Goal: Book appointment/travel/reservation

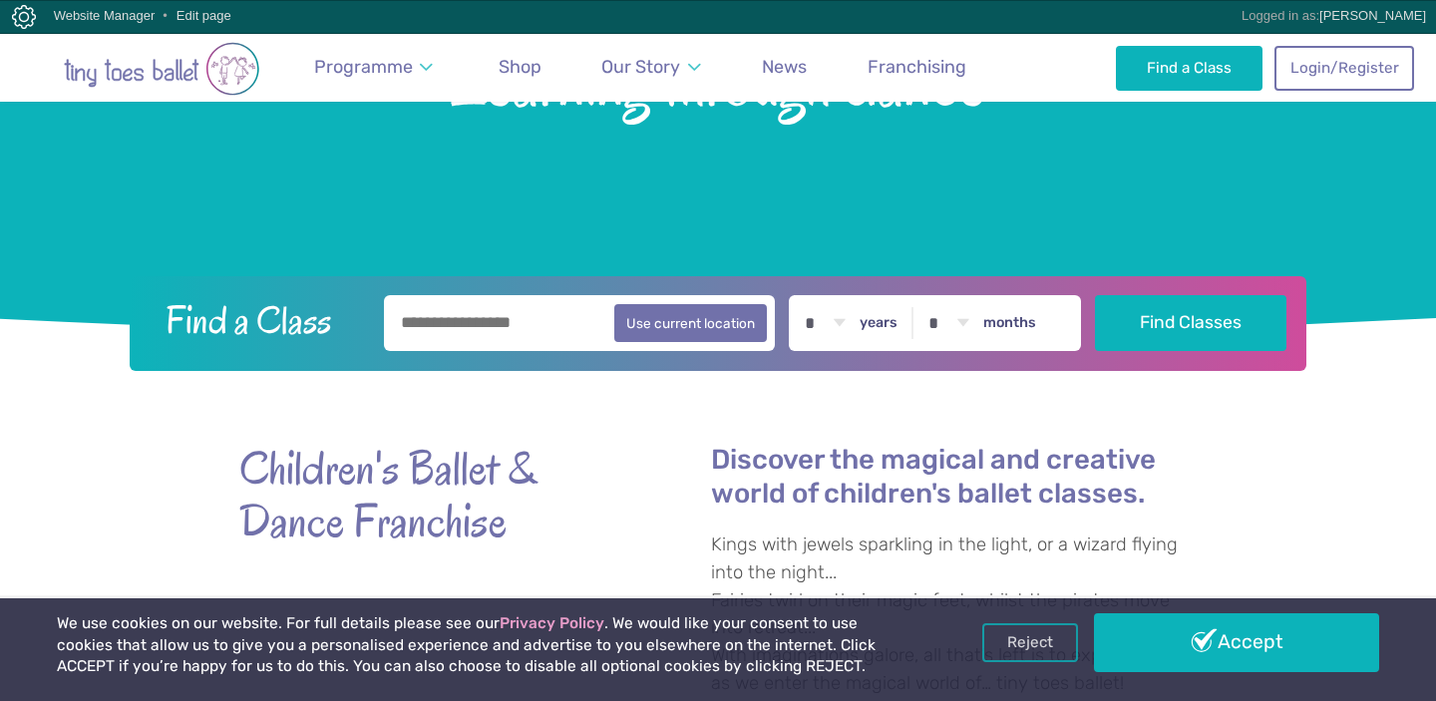
scroll to position [340, 0]
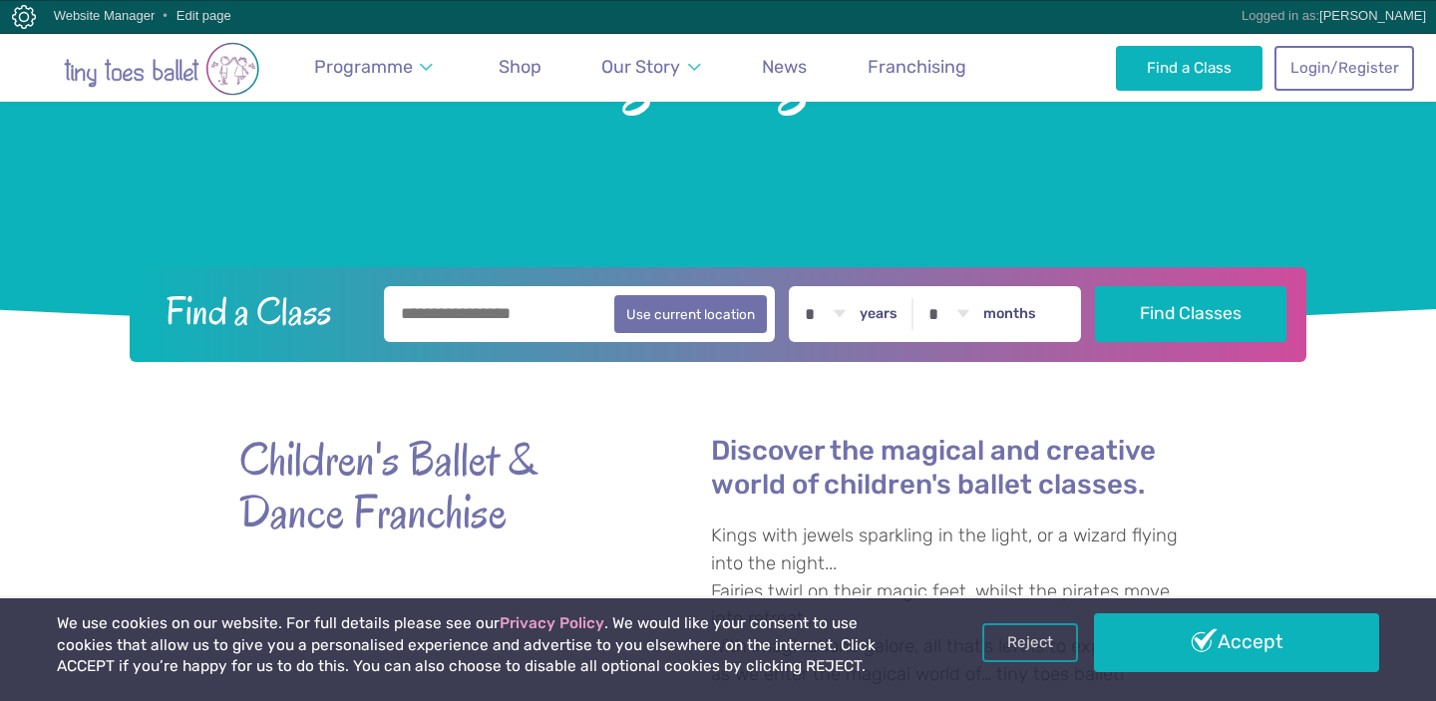
click at [462, 346] on div "Find a Class Use current location * * * * * * * * * * ** ** ** years * * * * * …" at bounding box center [718, 314] width 1176 height 95
click at [430, 305] on input "text" at bounding box center [579, 314] width 391 height 56
type input "********"
click at [1095, 286] on button "Find Classes" at bounding box center [1191, 314] width 192 height 56
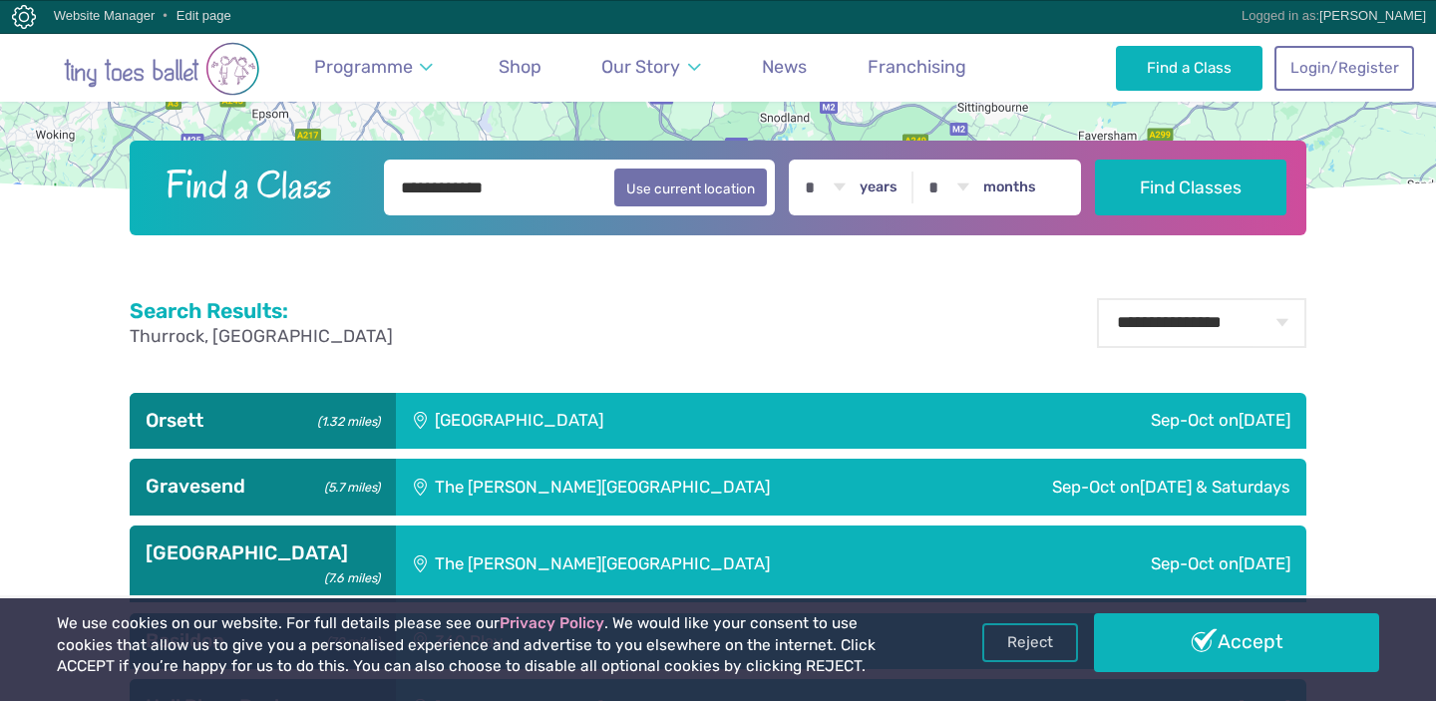
scroll to position [502, 0]
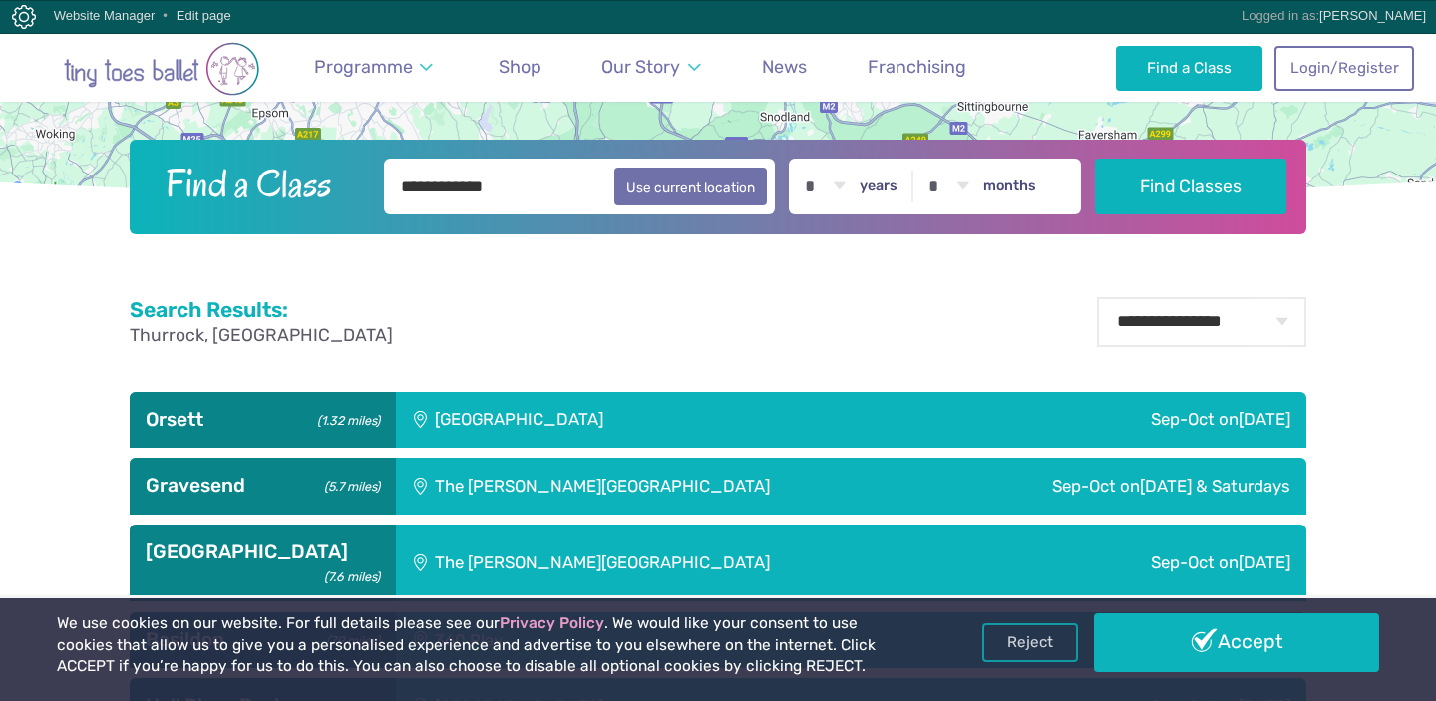
click at [509, 416] on div "[GEOGRAPHIC_DATA]" at bounding box center [653, 420] width 514 height 56
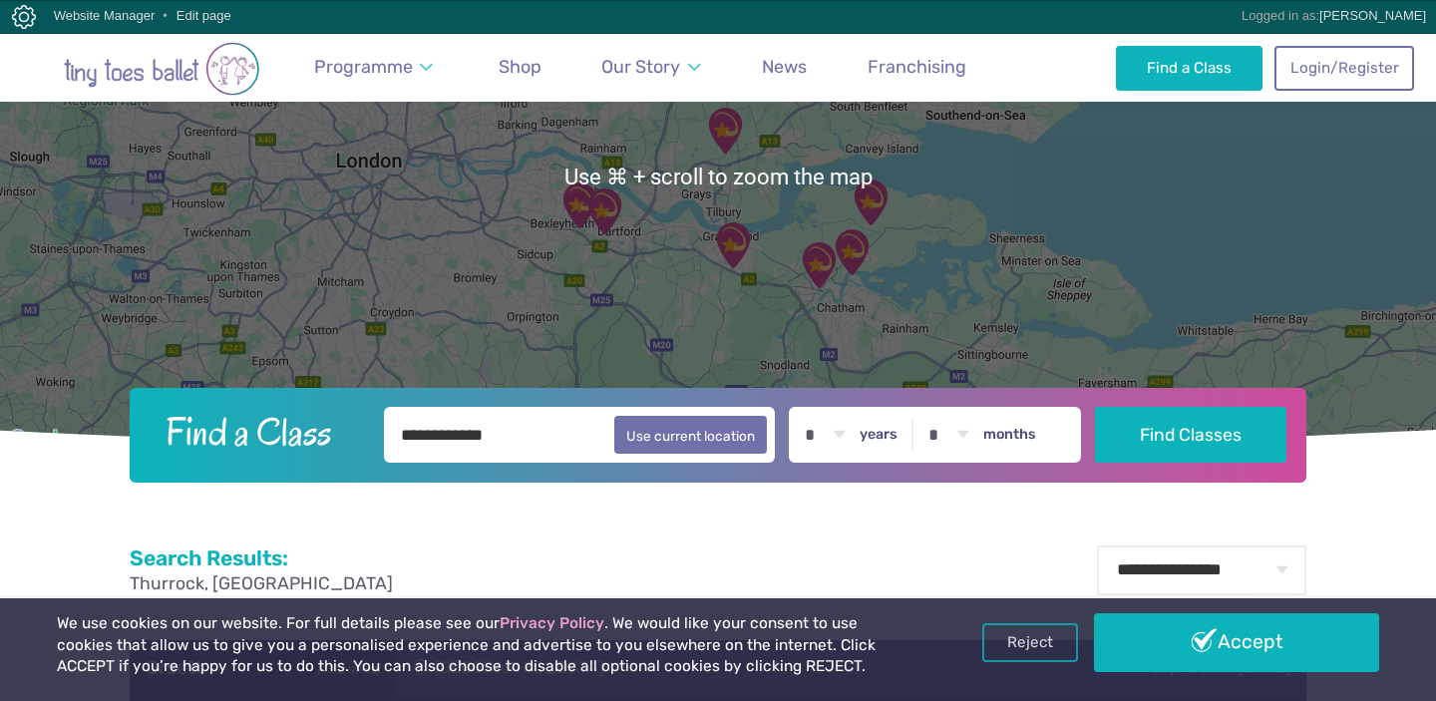
scroll to position [224, 0]
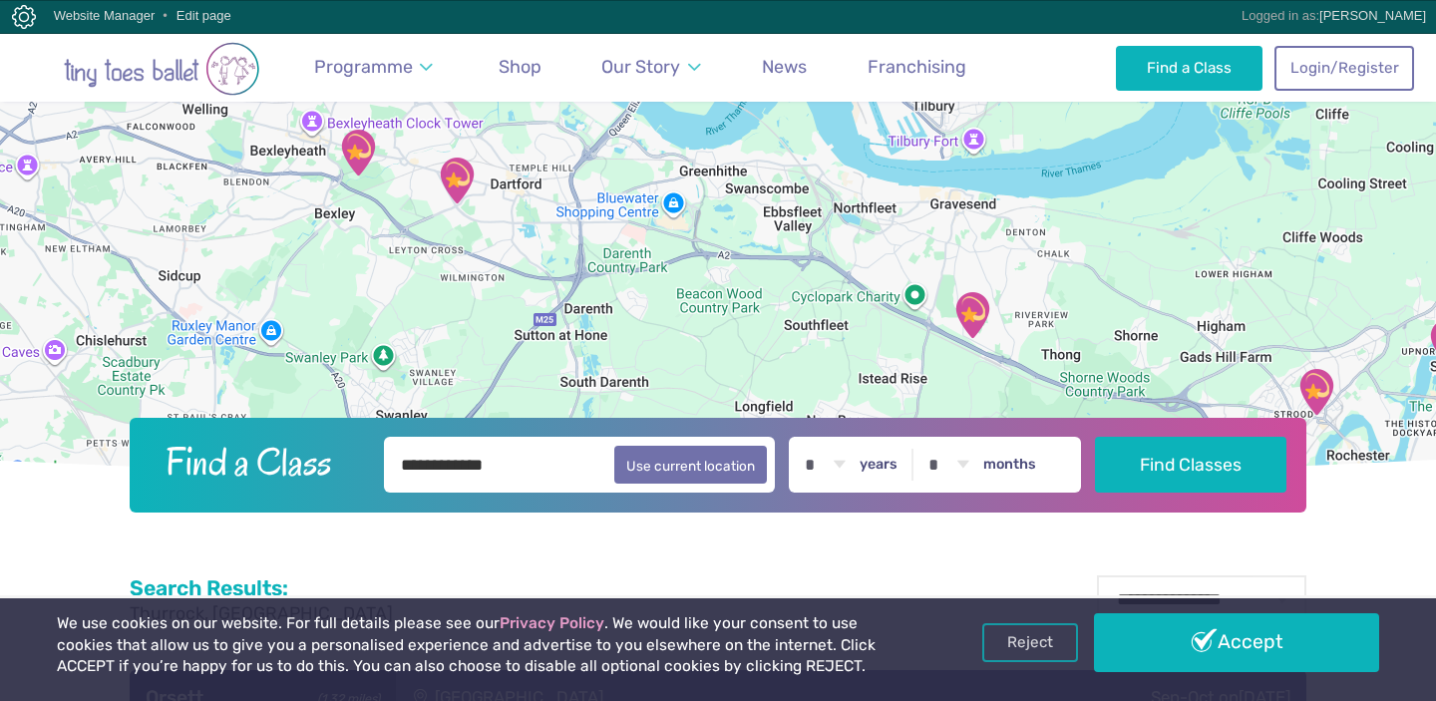
drag, startPoint x: 531, startPoint y: 207, endPoint x: 687, endPoint y: 135, distance: 171.7
click at [687, 135] on div at bounding box center [718, 206] width 1436 height 550
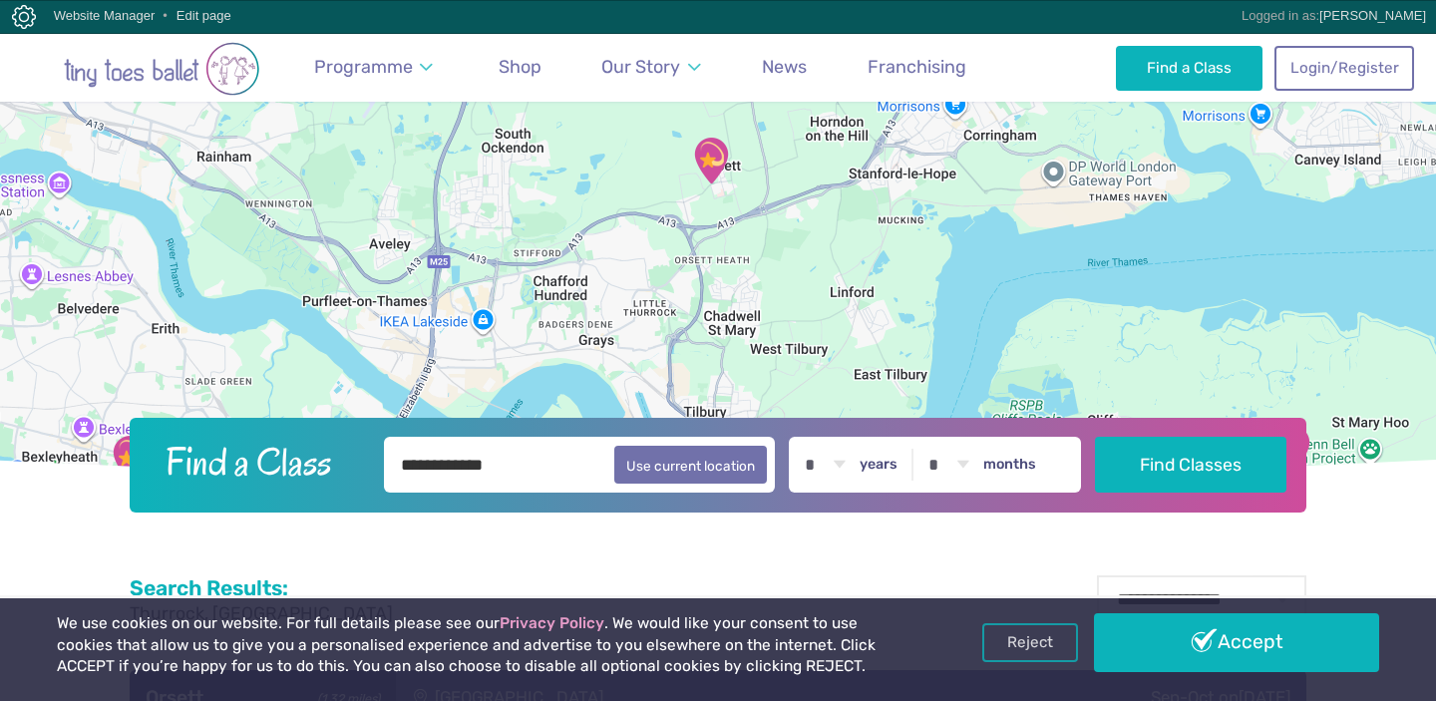
drag, startPoint x: 1040, startPoint y: 248, endPoint x: 828, endPoint y: 556, distance: 374.2
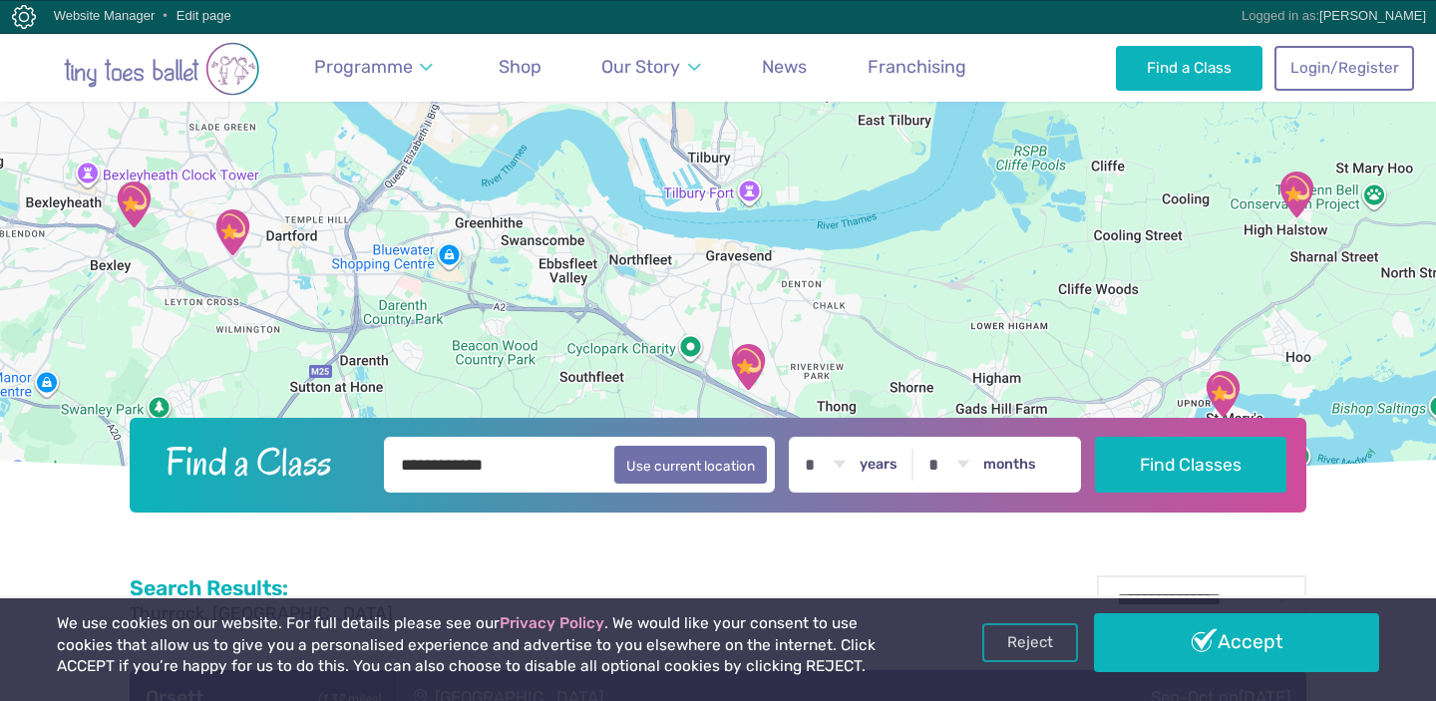
drag, startPoint x: 1001, startPoint y: 192, endPoint x: 992, endPoint y: -67, distance: 259.4
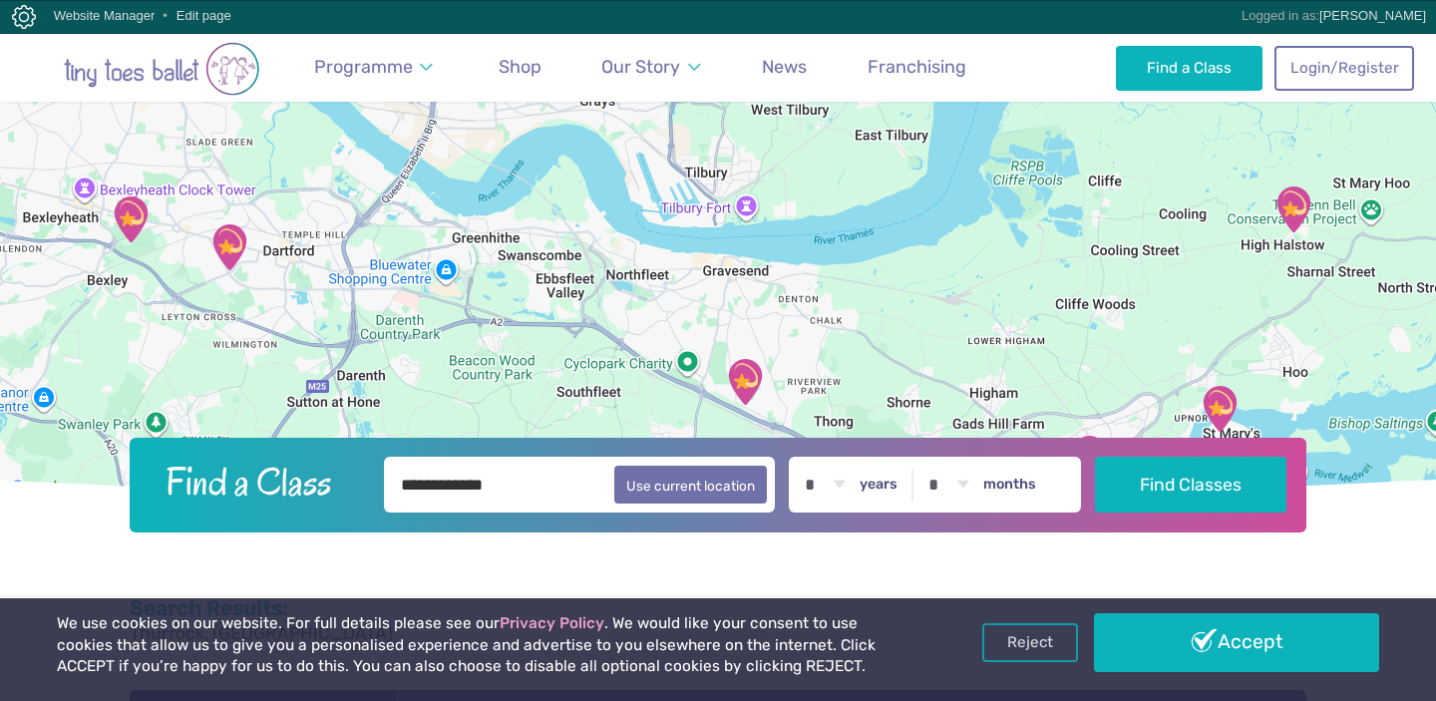
scroll to position [196, 0]
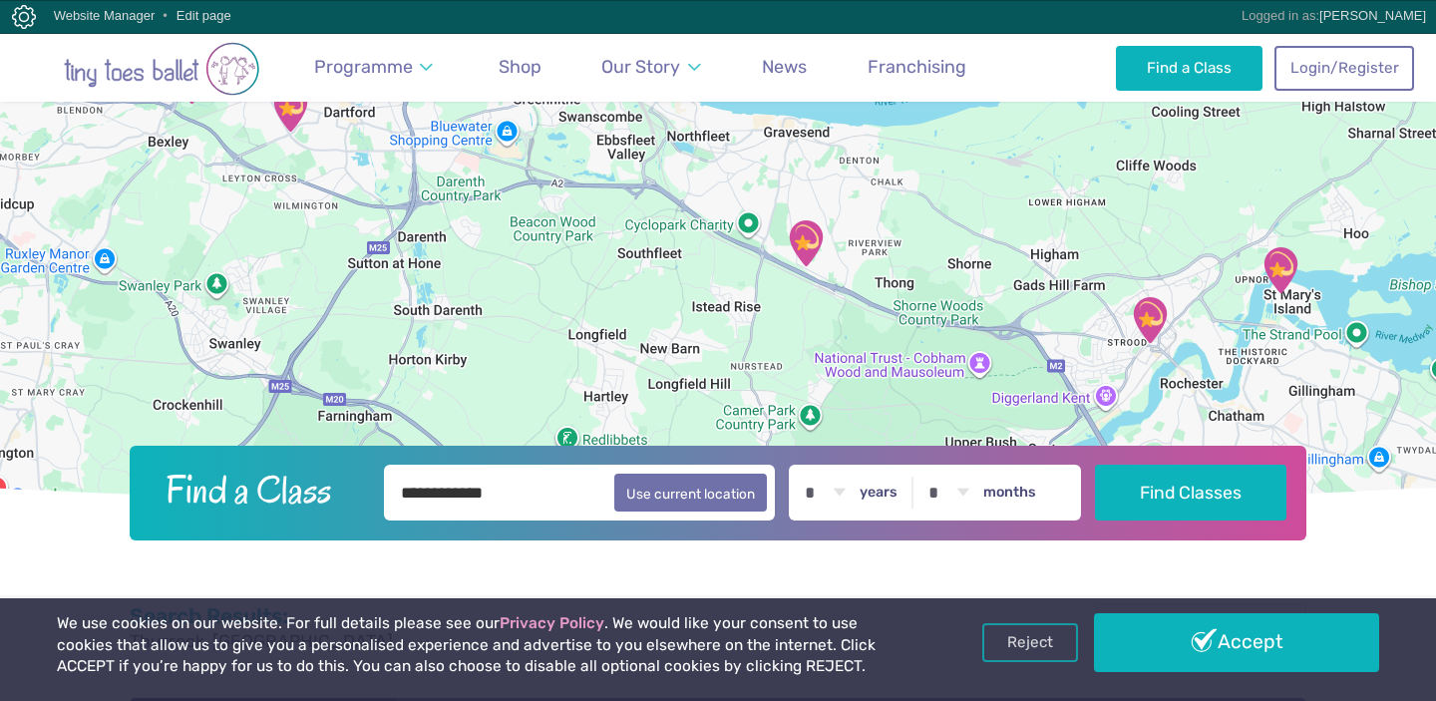
drag, startPoint x: 765, startPoint y: 312, endPoint x: 817, endPoint y: 187, distance: 135.0
click at [817, 187] on div at bounding box center [718, 234] width 1436 height 550
click at [809, 250] on img "The Gerald Miskin Memorial Hall" at bounding box center [804, 244] width 50 height 50
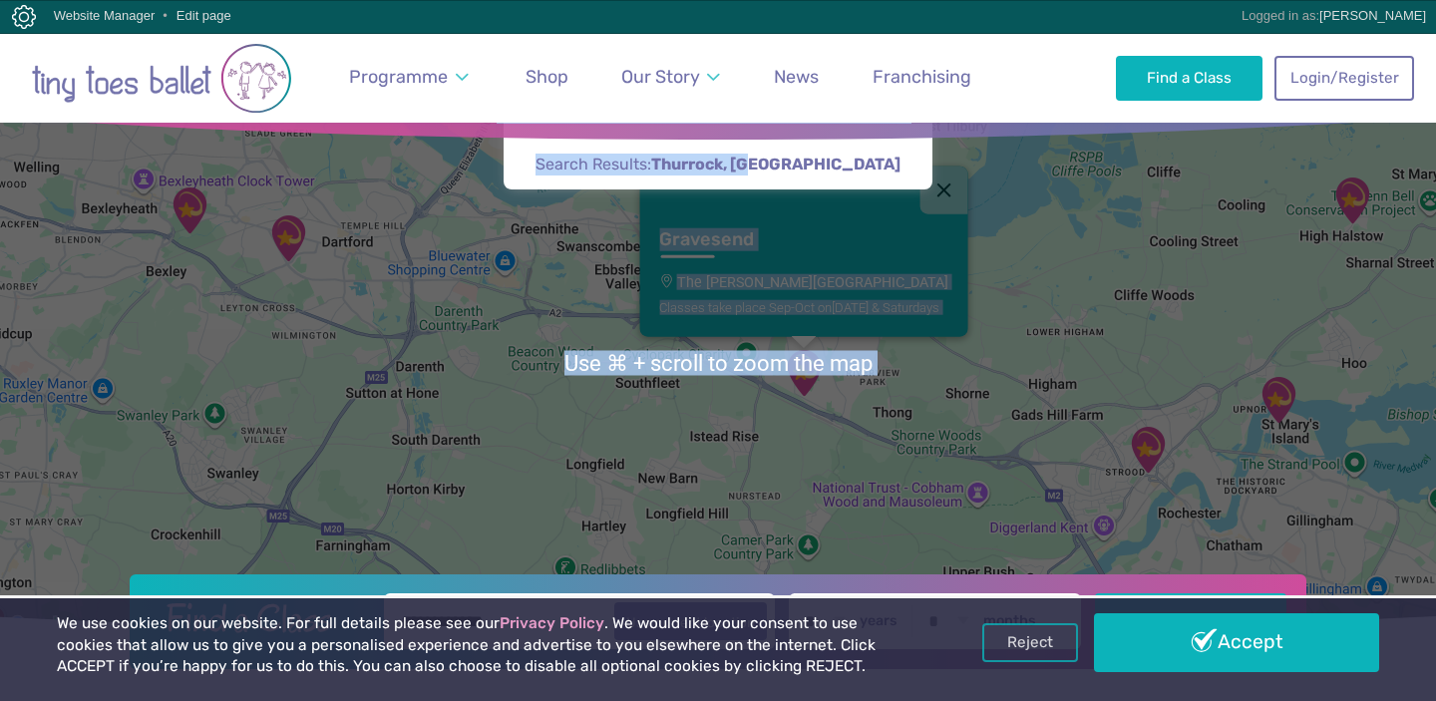
scroll to position [65, 0]
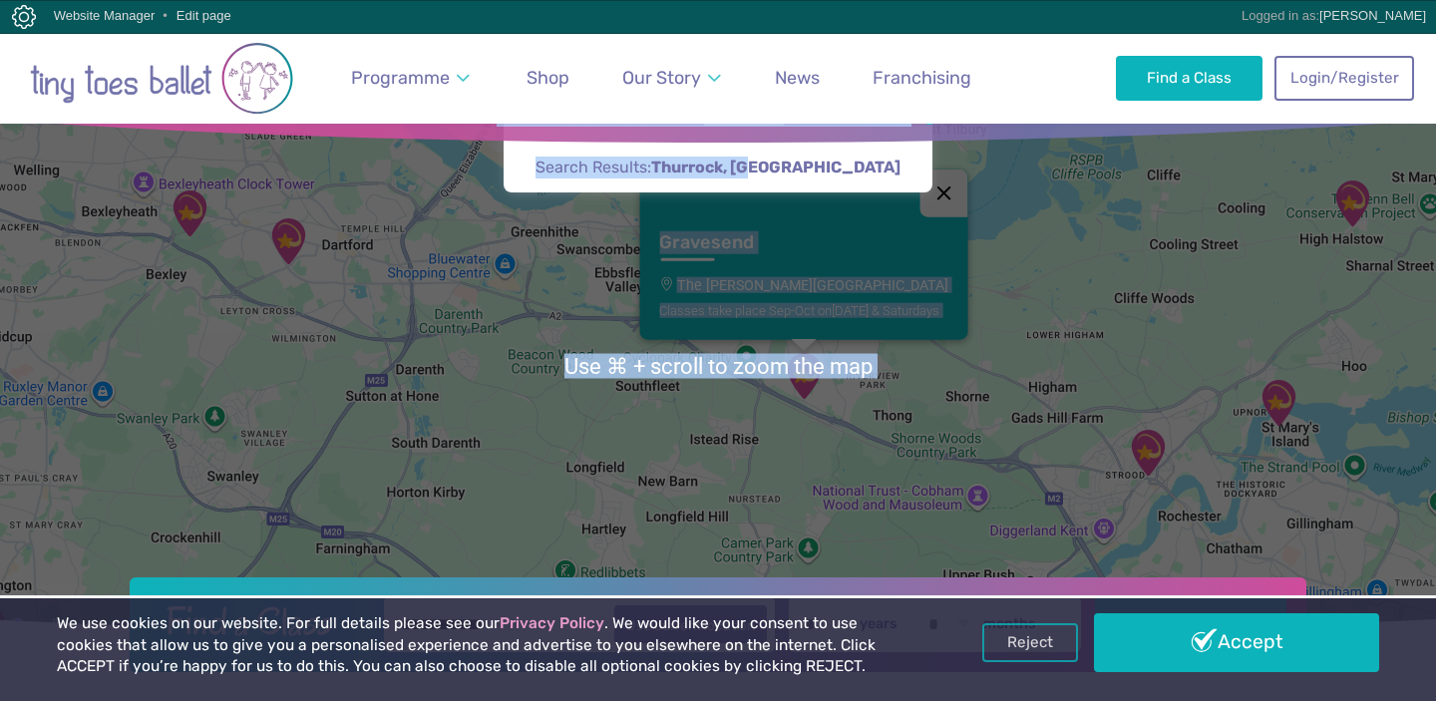
click at [936, 188] on button "Close" at bounding box center [943, 193] width 48 height 48
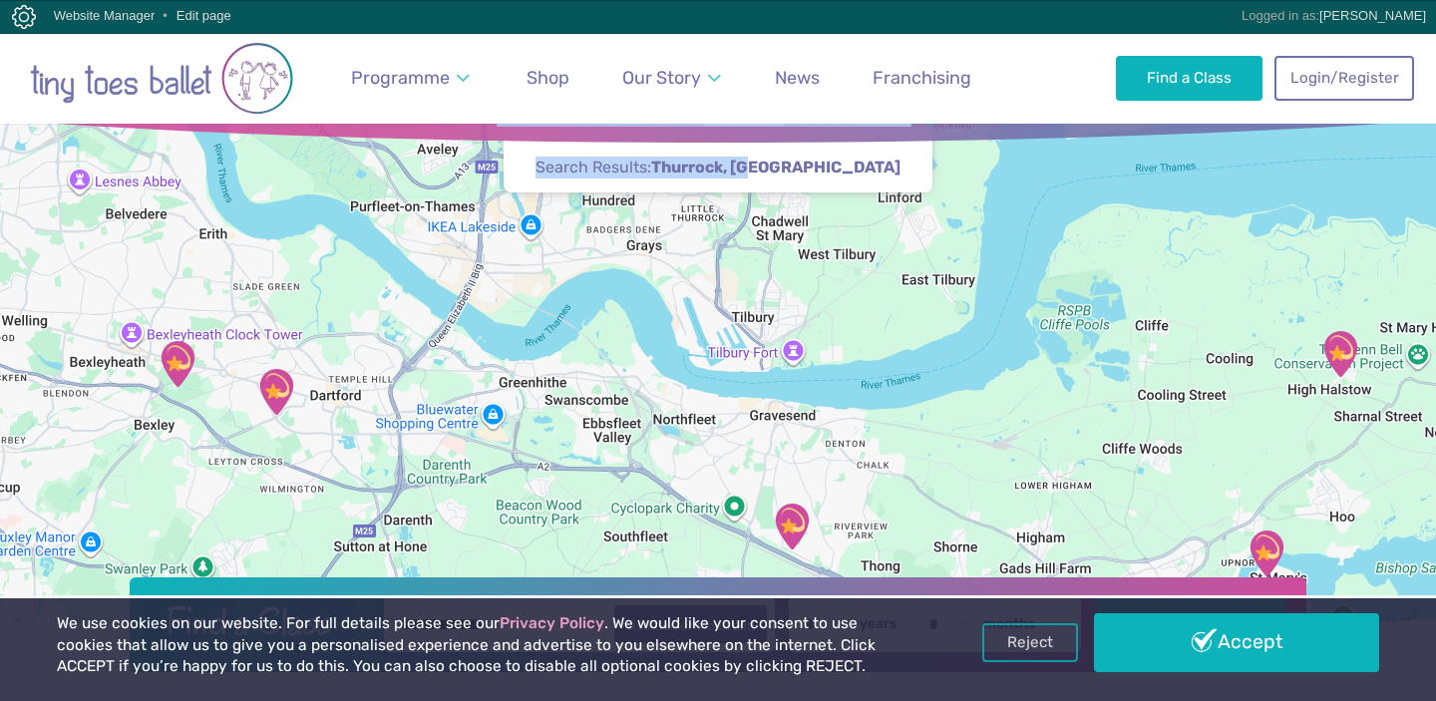
drag, startPoint x: 1017, startPoint y: 289, endPoint x: 1003, endPoint y: 450, distance: 161.1
click at [1003, 450] on div at bounding box center [718, 366] width 1436 height 550
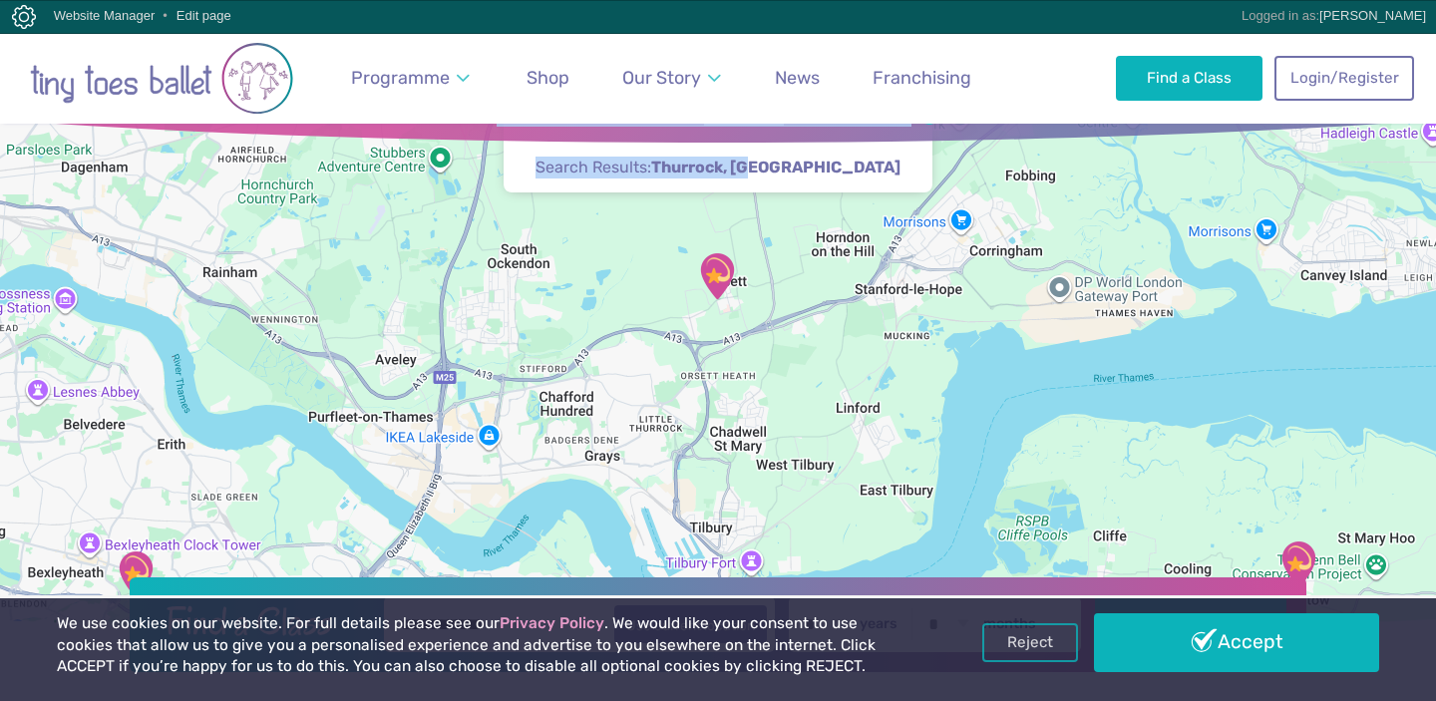
drag, startPoint x: 958, startPoint y: 342, endPoint x: 914, endPoint y: 550, distance: 212.9
click at [914, 550] on div at bounding box center [718, 366] width 1436 height 550
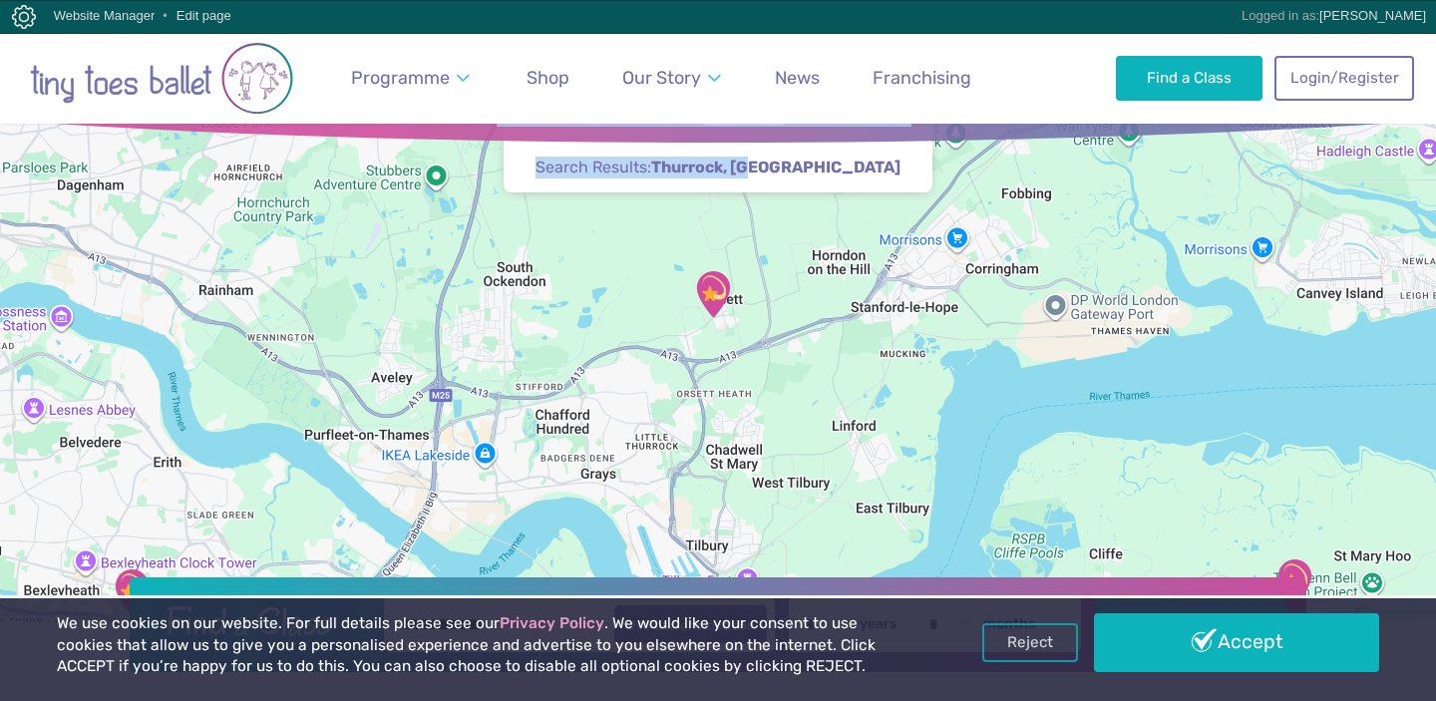
click at [717, 286] on img "Orsett Village Hall" at bounding box center [713, 294] width 50 height 50
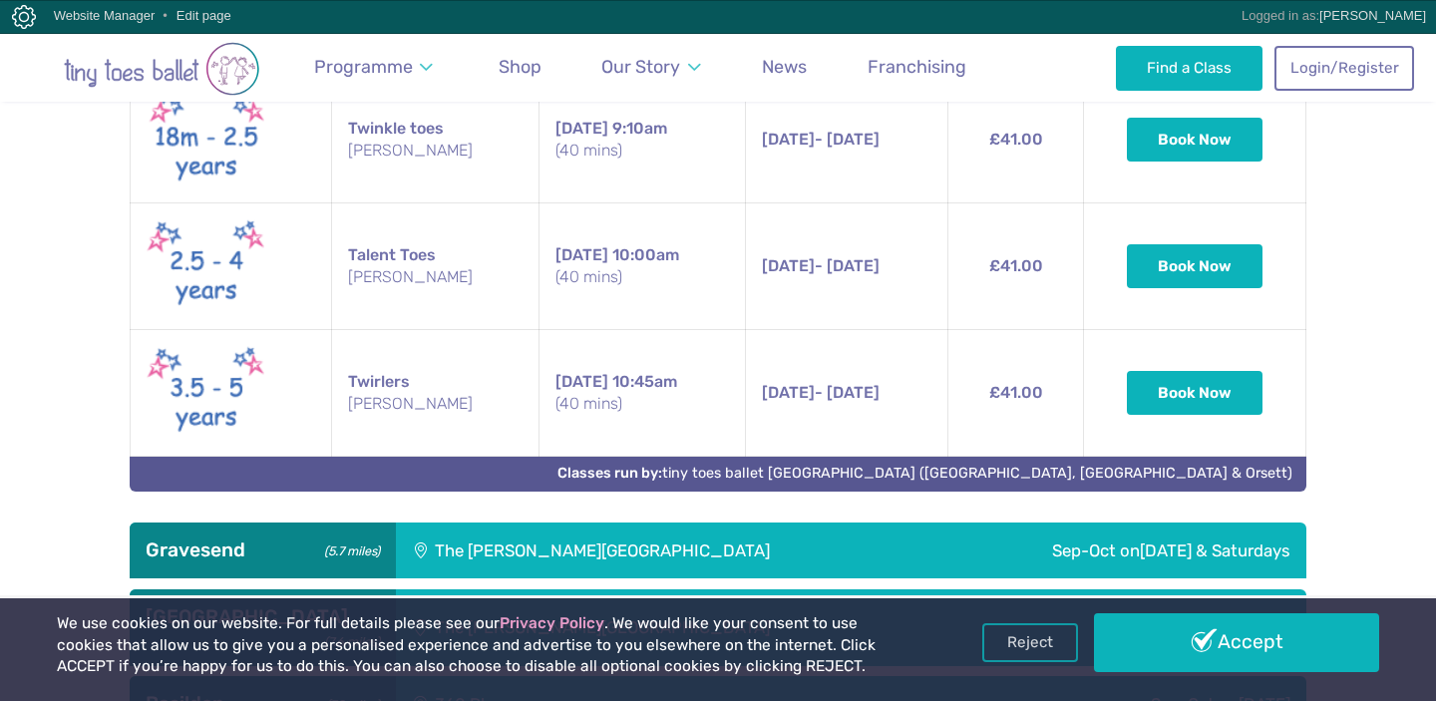
drag, startPoint x: 779, startPoint y: 416, endPoint x: 667, endPoint y: 739, distance: 341.8
click at [667, 700] on html "Reviews Our Locations Contact Us FAQs Programme Weekly Classes Inclusive Dance …" at bounding box center [718, 405] width 1436 height 2828
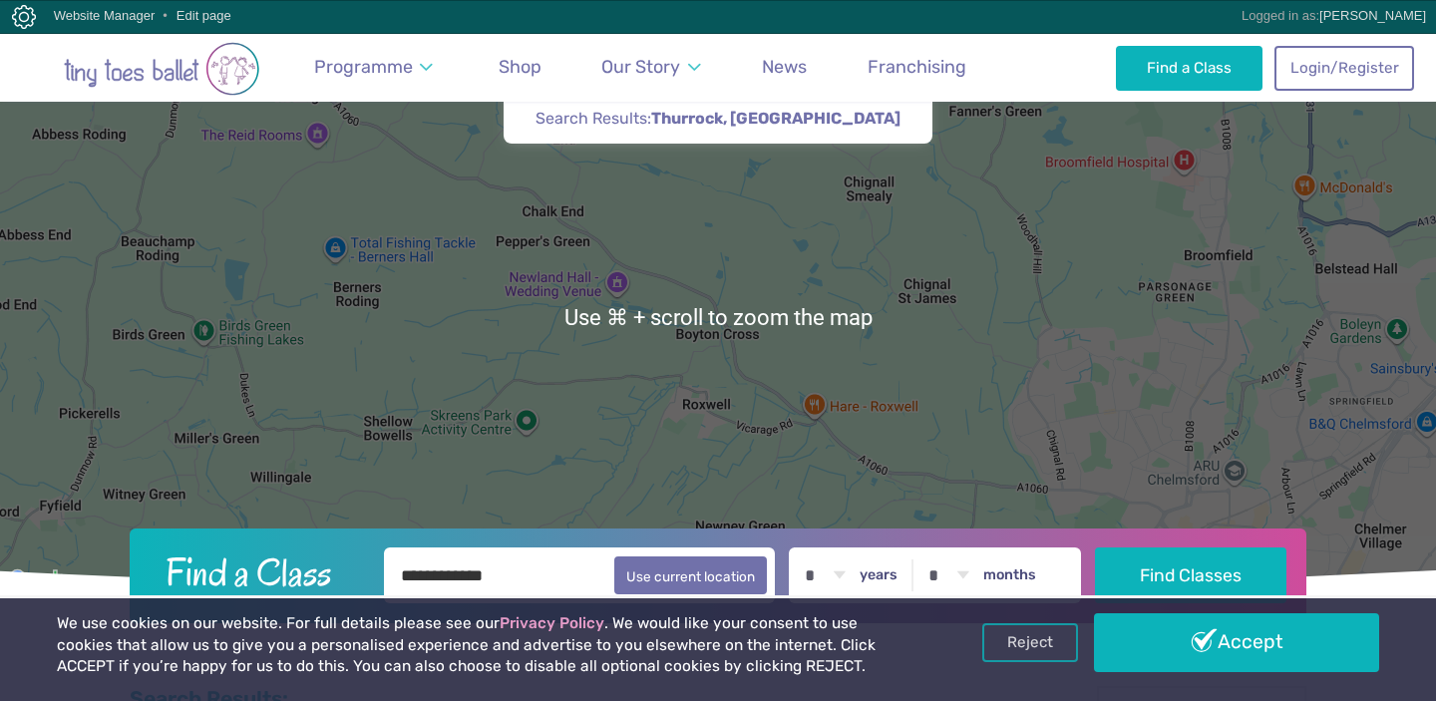
scroll to position [112, 0]
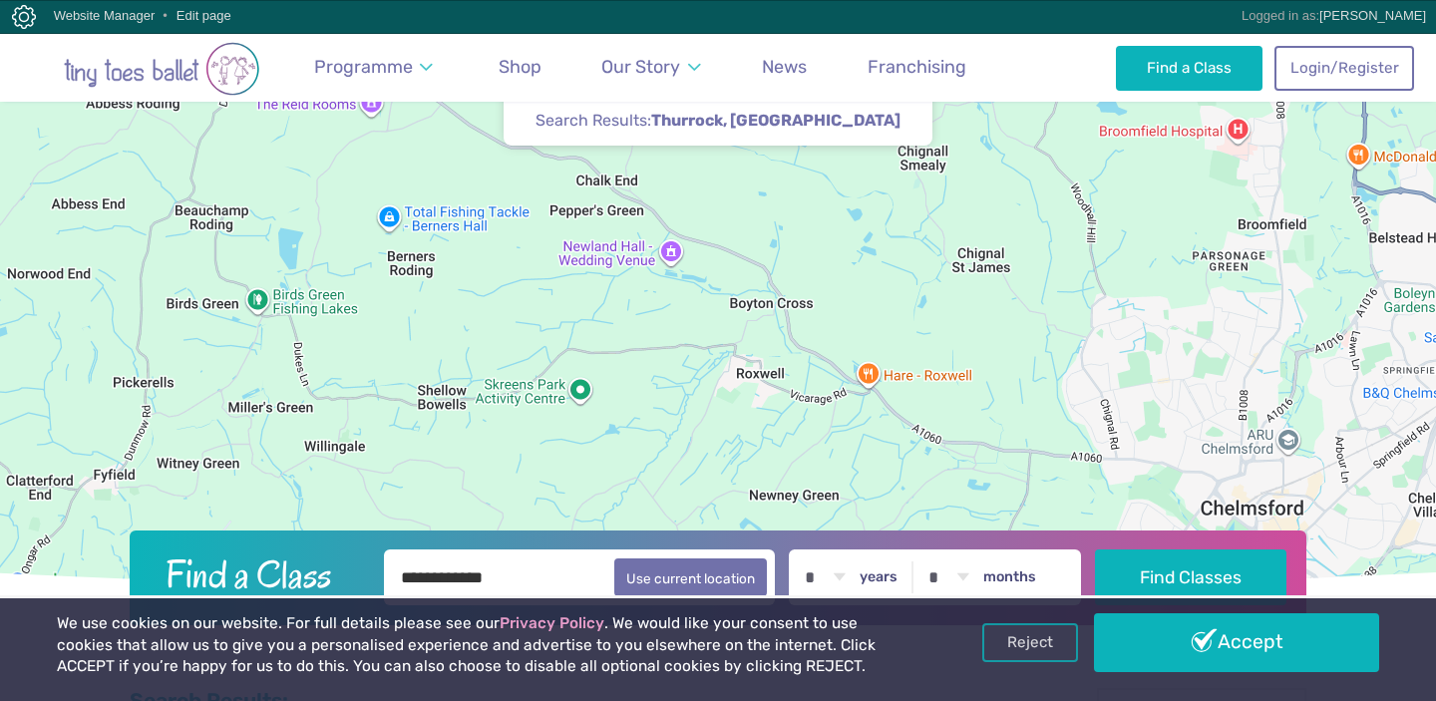
drag, startPoint x: 806, startPoint y: 363, endPoint x: 855, endPoint y: 330, distance: 59.7
click at [855, 330] on div "Orsett Orsett Village Hall Classes take place Sep-Oct on Saturday" at bounding box center [718, 319] width 1436 height 550
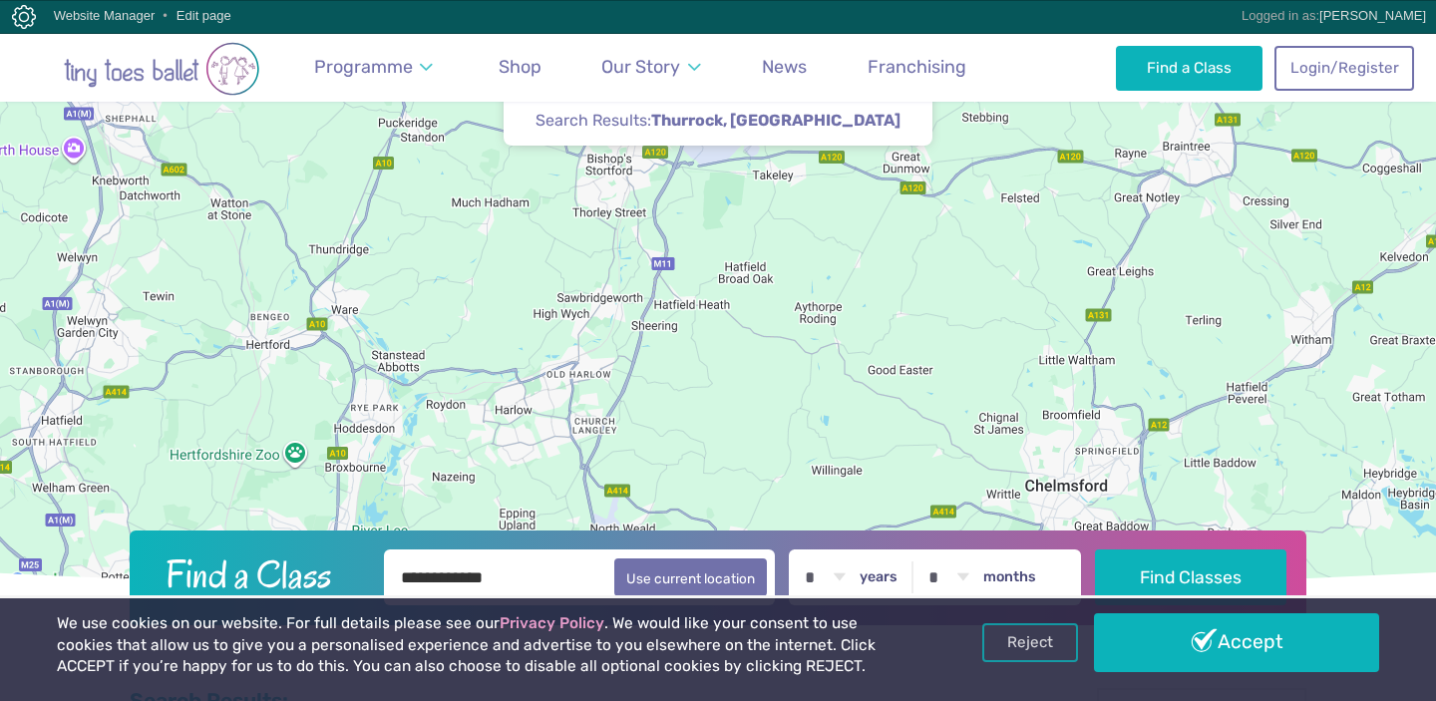
drag, startPoint x: 866, startPoint y: 342, endPoint x: 980, endPoint y: 454, distance: 159.3
click at [980, 454] on div "Orsett Orsett Village Hall Classes take place Sep-Oct on Saturday" at bounding box center [718, 319] width 1436 height 550
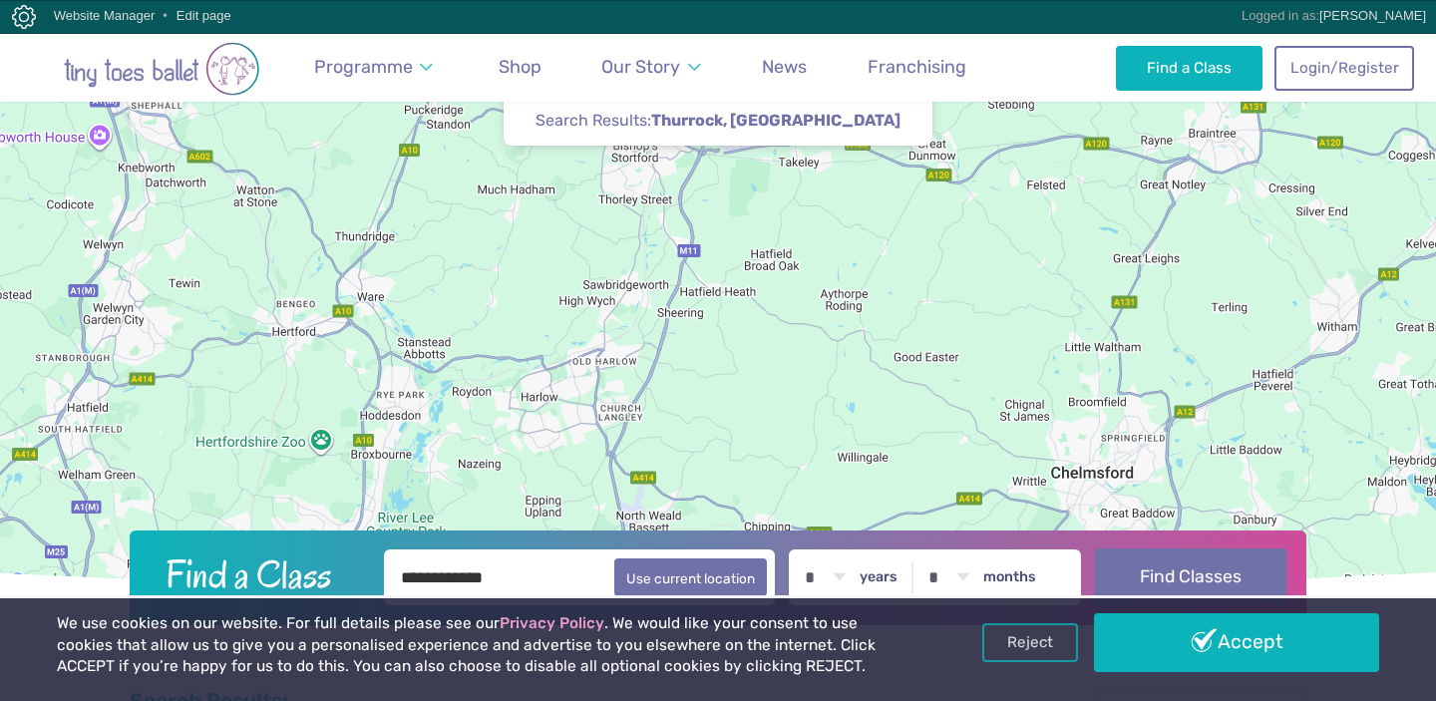
click at [1233, 584] on button "Find Classes" at bounding box center [1191, 576] width 192 height 56
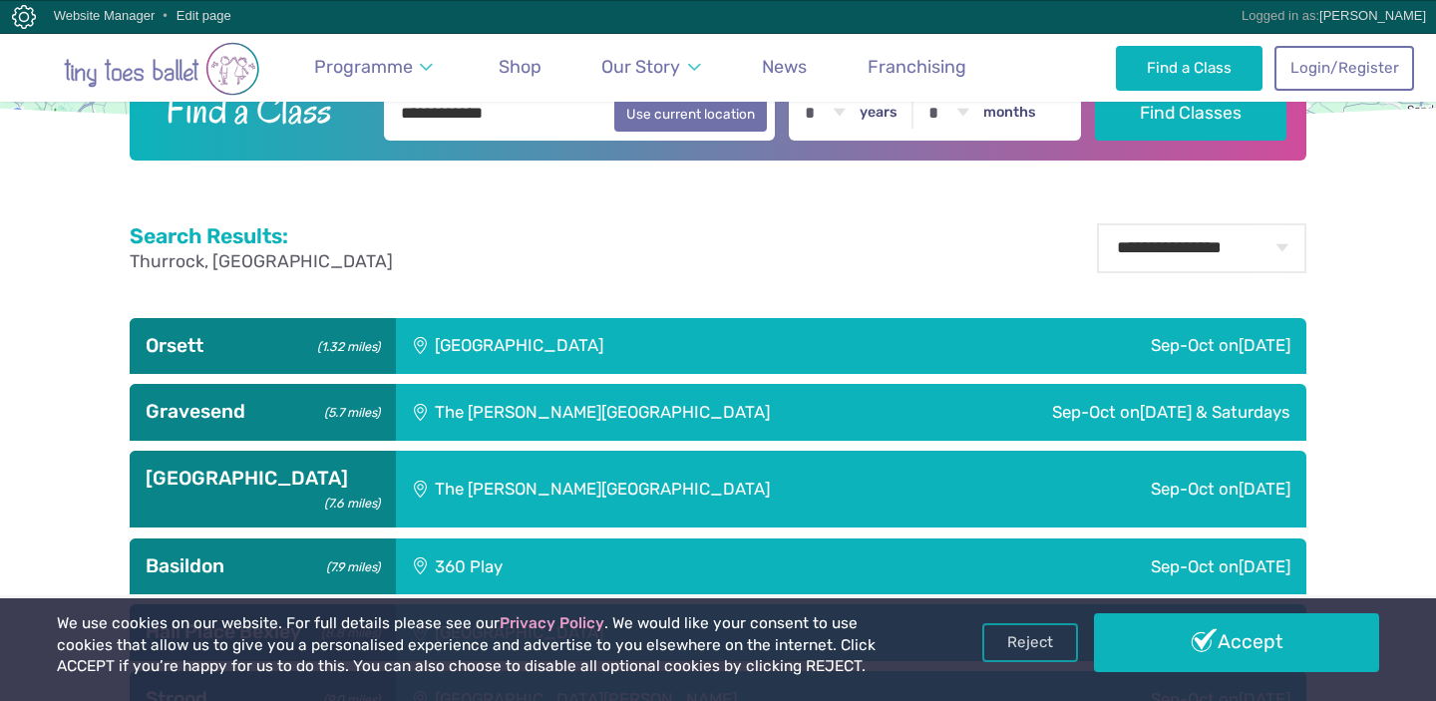
scroll to position [580, 0]
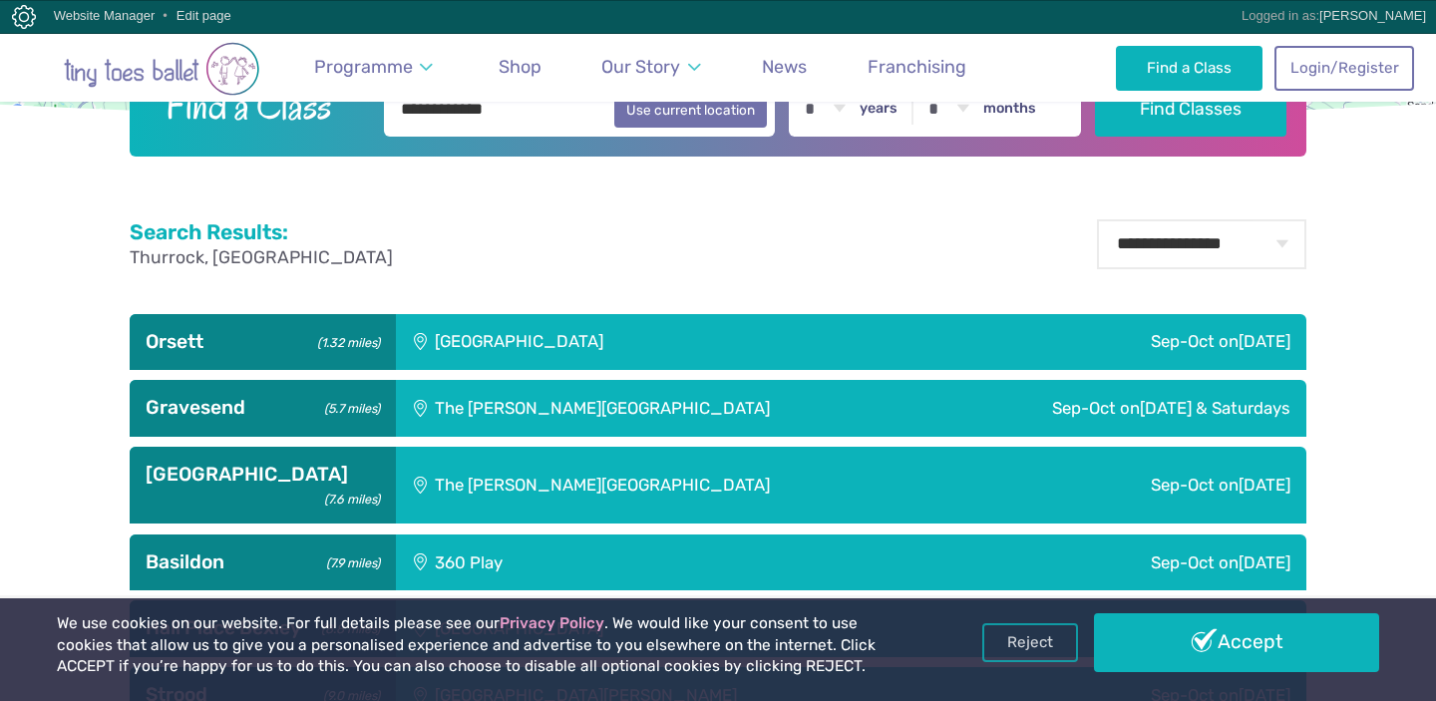
click at [694, 351] on div "Orsett Village Hall" at bounding box center [653, 342] width 514 height 56
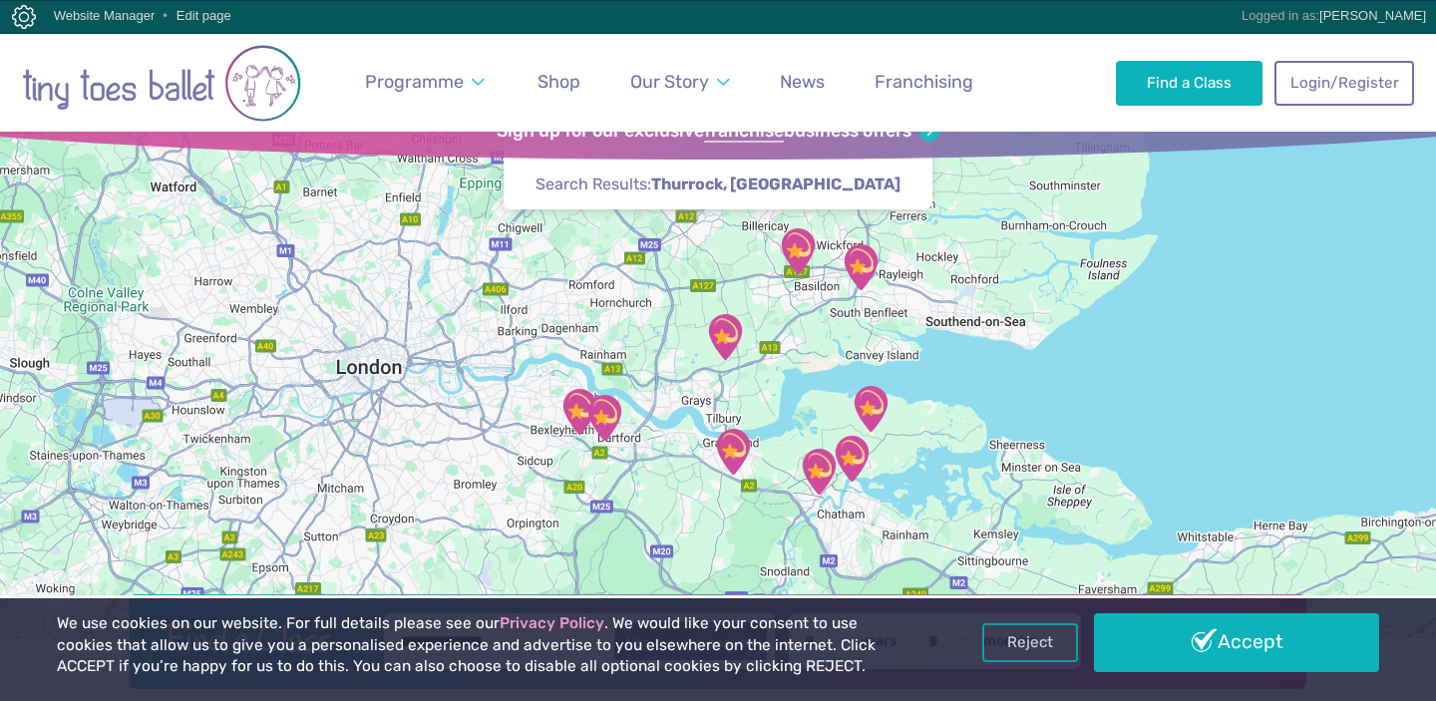
scroll to position [38, 0]
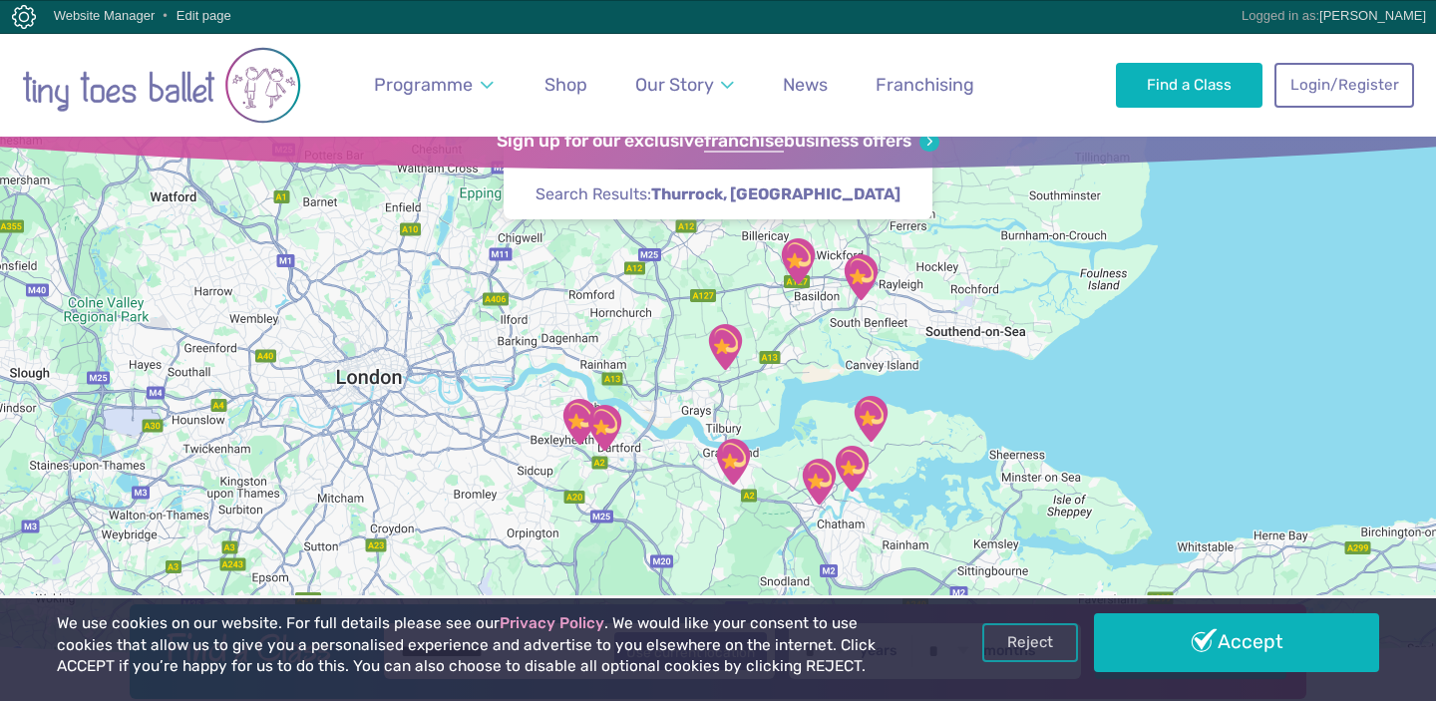
click at [802, 396] on div at bounding box center [718, 393] width 1436 height 550
click at [666, 408] on div at bounding box center [718, 393] width 1436 height 550
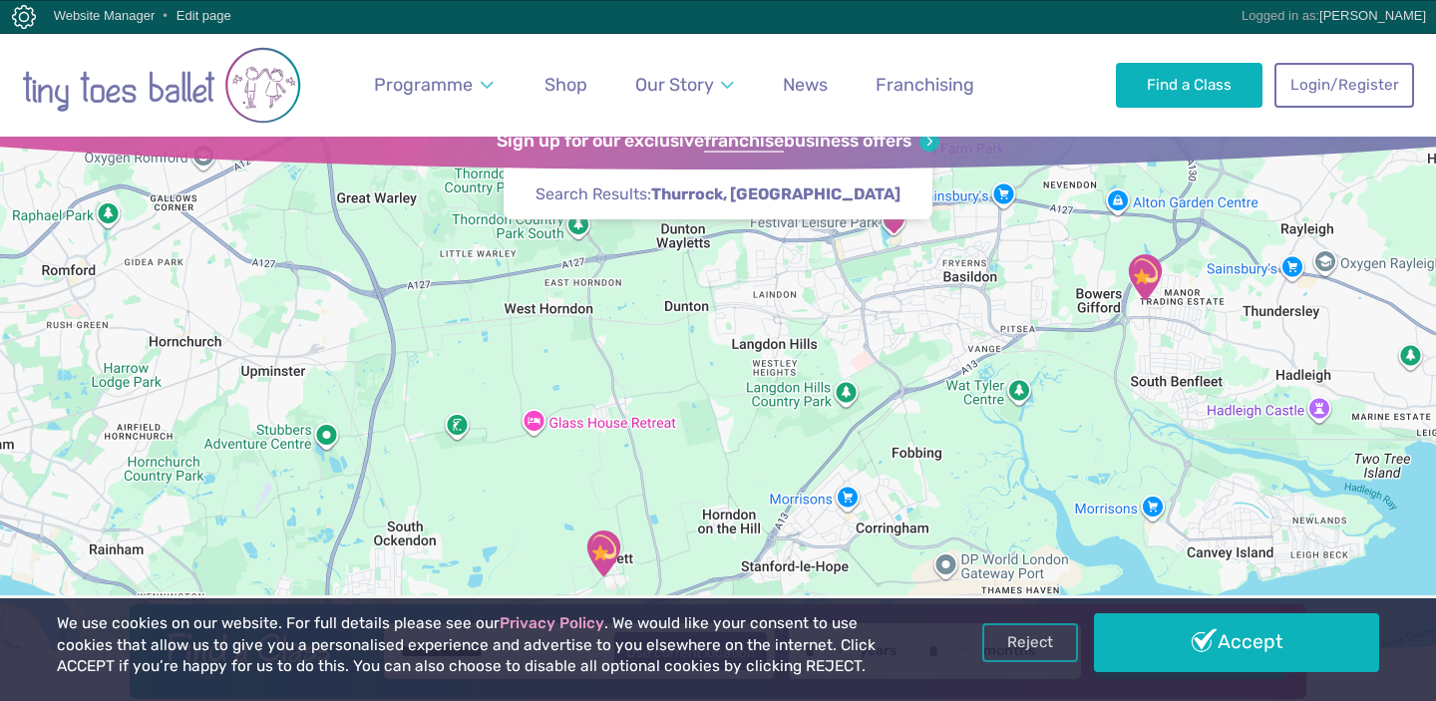
drag, startPoint x: 686, startPoint y: 473, endPoint x: 388, endPoint y: 785, distance: 431.6
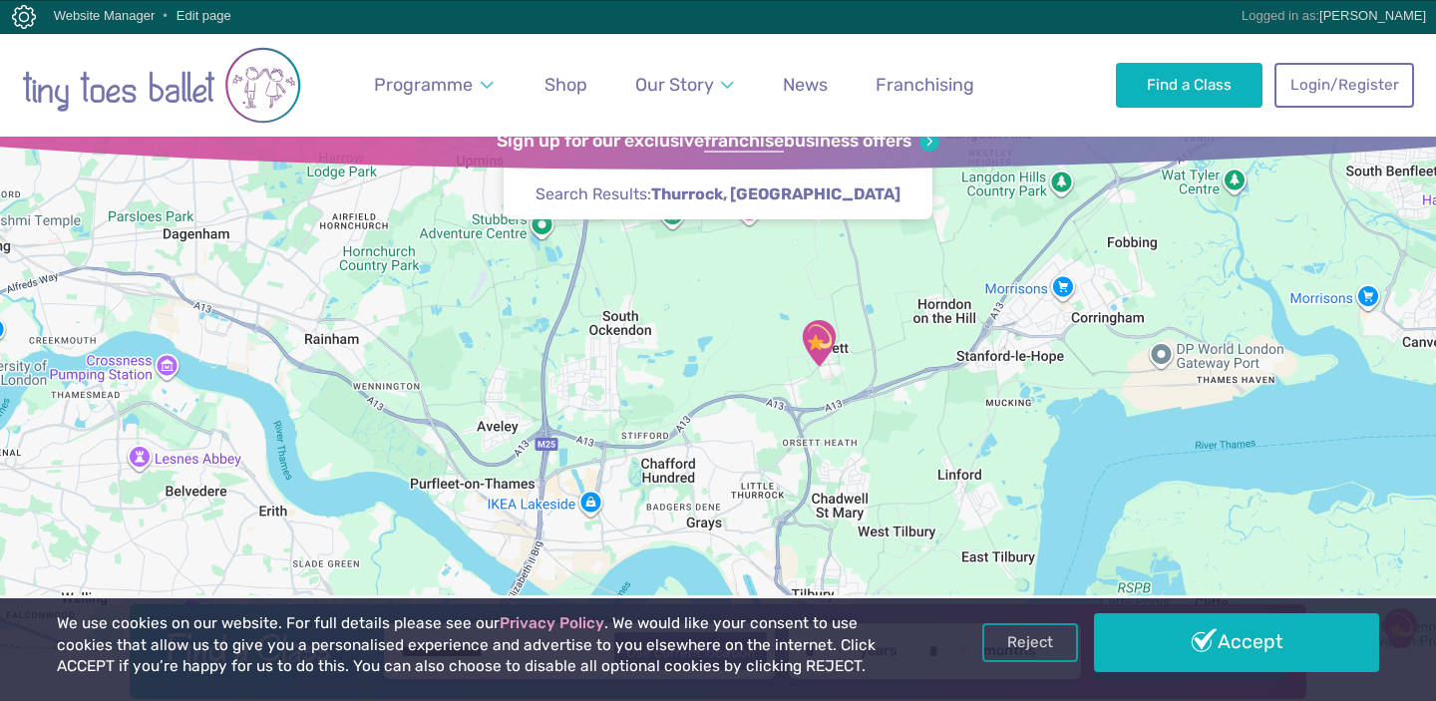
drag, startPoint x: 817, startPoint y: 473, endPoint x: 1032, endPoint y: 259, distance: 303.1
click at [1032, 259] on div at bounding box center [718, 393] width 1436 height 550
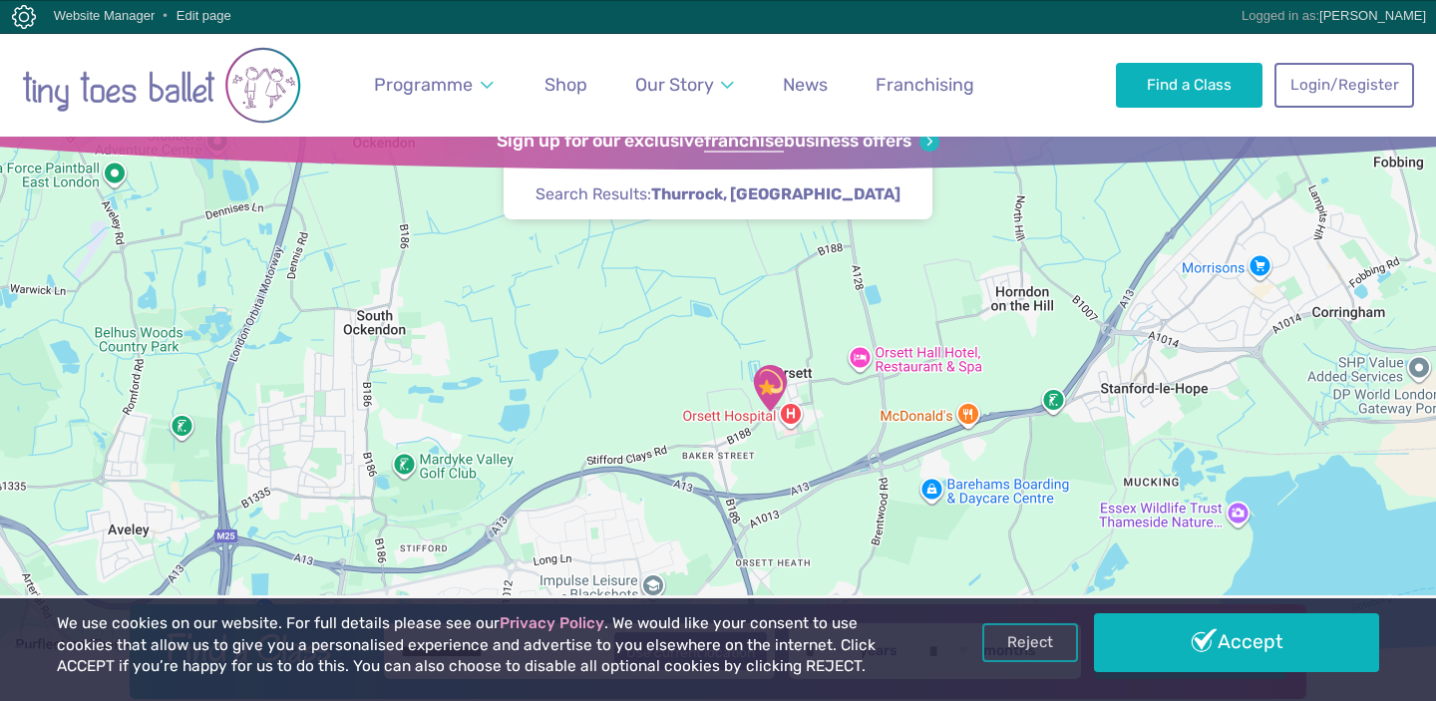
drag, startPoint x: 886, startPoint y: 341, endPoint x: 936, endPoint y: 328, distance: 51.5
click at [936, 328] on div at bounding box center [718, 393] width 1436 height 550
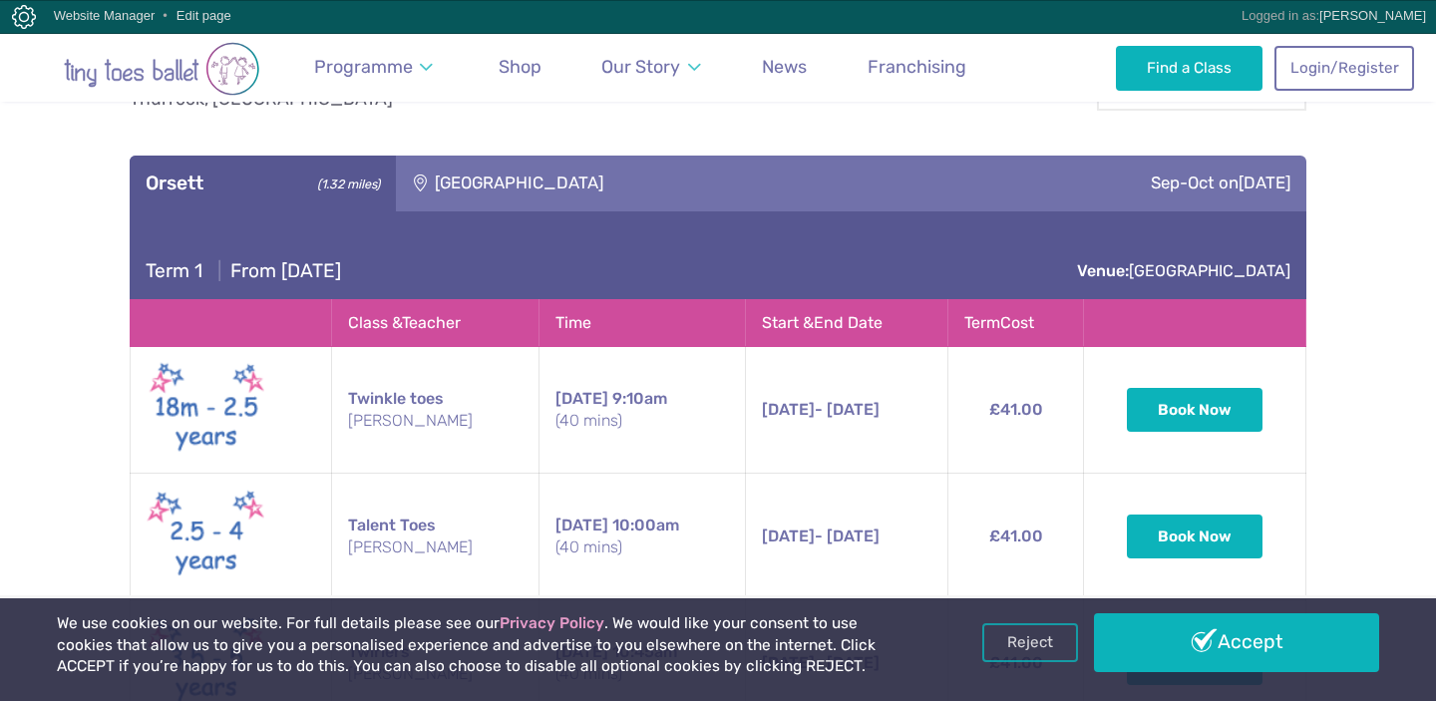
scroll to position [690, 0]
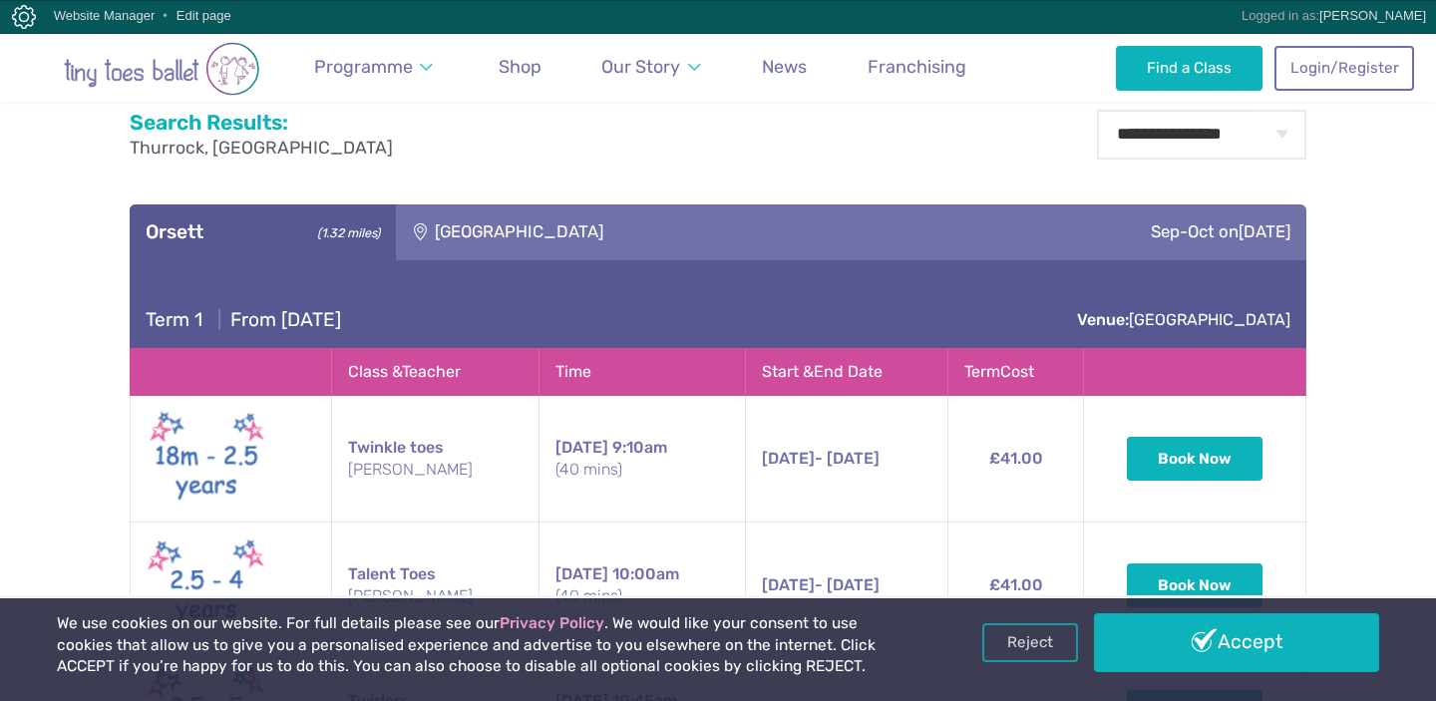
click at [669, 231] on div "Orsett Village Hall" at bounding box center [653, 232] width 514 height 56
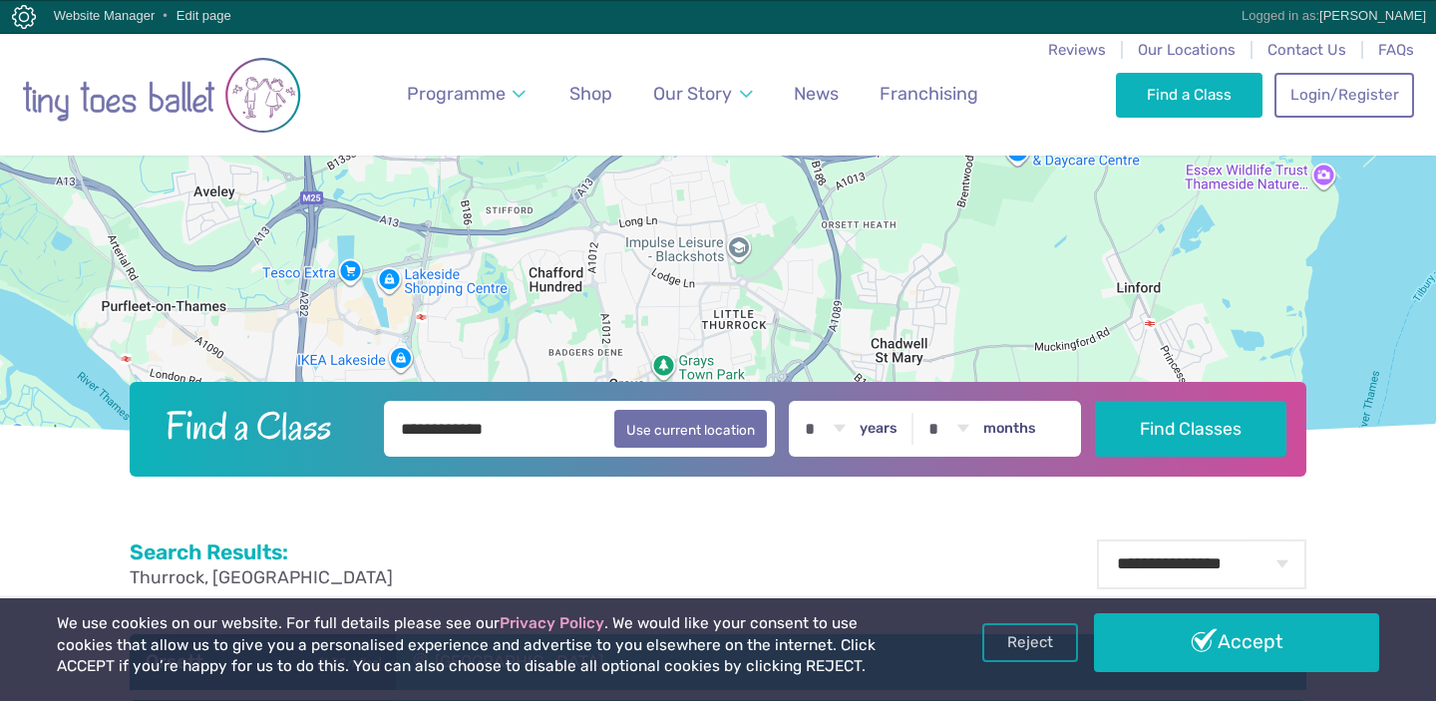
scroll to position [368, 0]
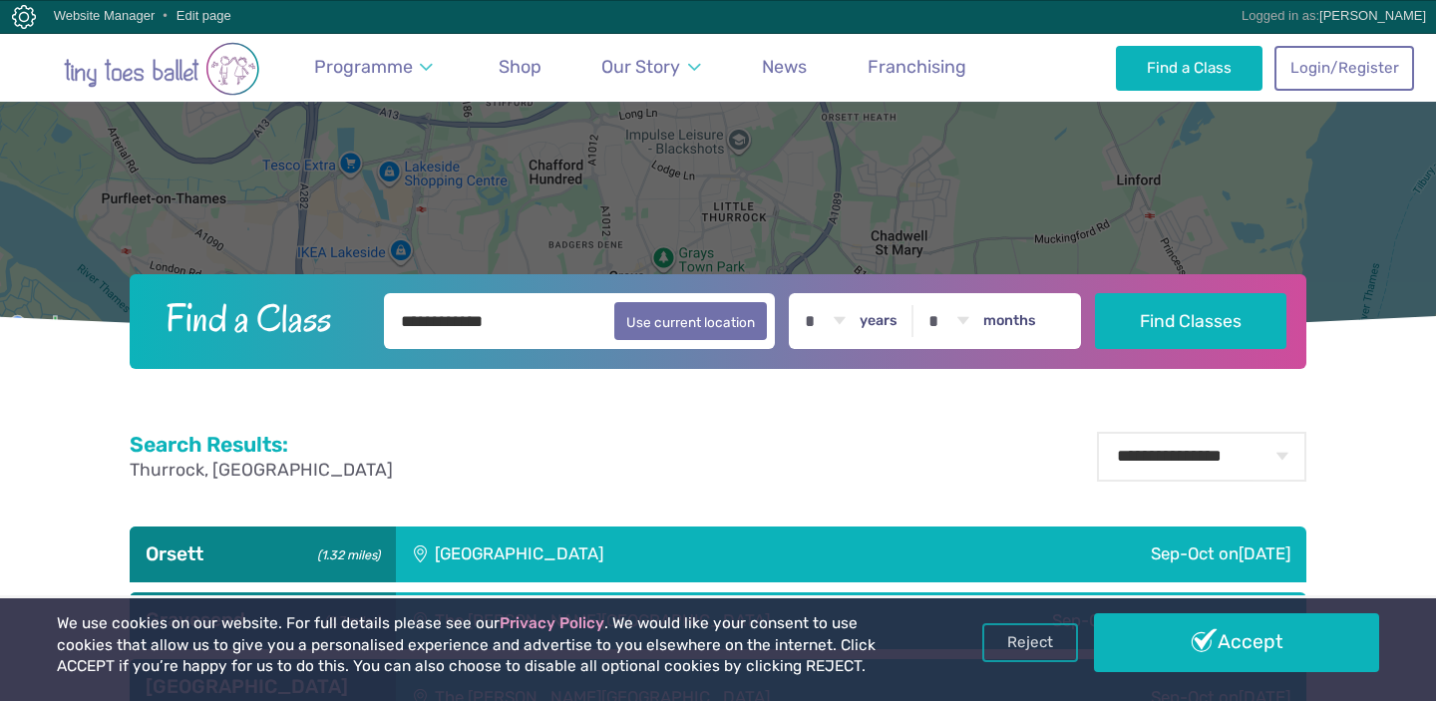
drag, startPoint x: 543, startPoint y: 328, endPoint x: 364, endPoint y: 323, distance: 179.5
click at [364, 323] on form "**********" at bounding box center [718, 321] width 1151 height 56
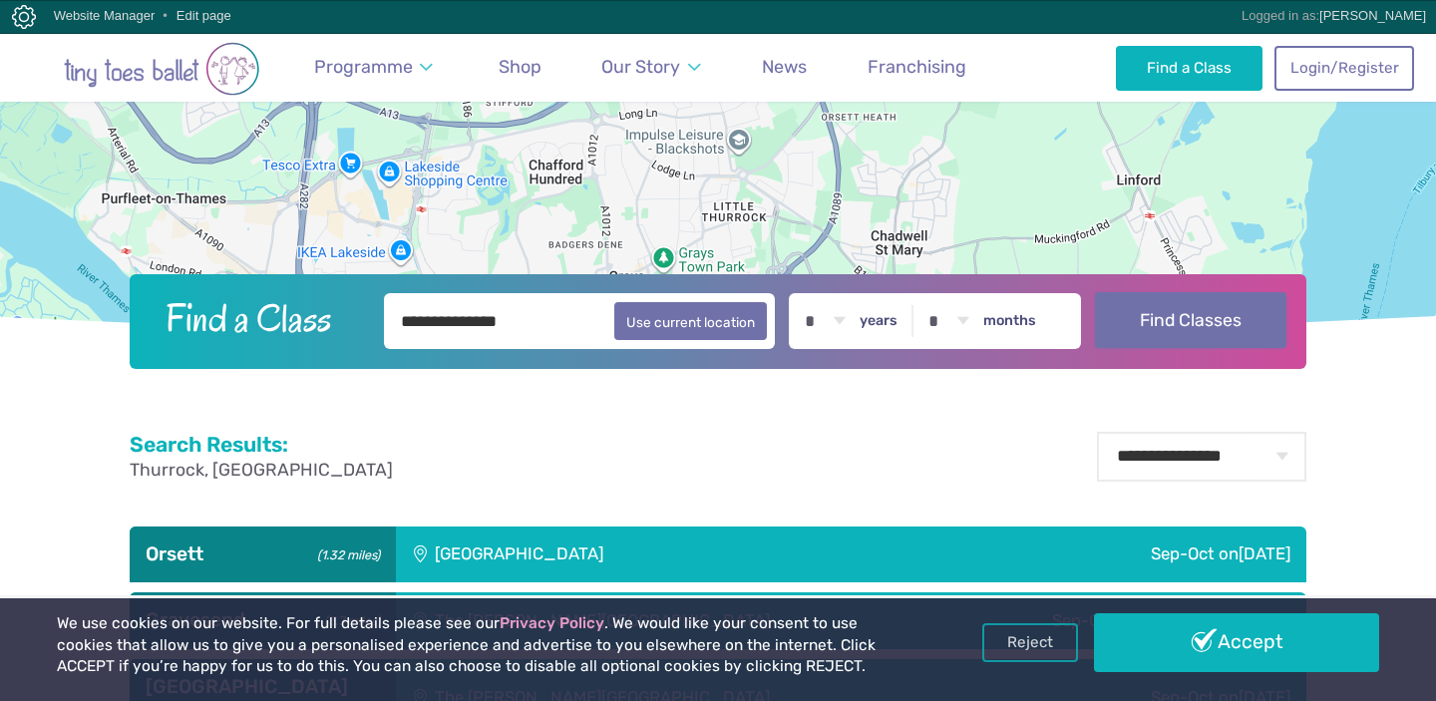
type input "**********"
click at [1218, 333] on button "Find Classes" at bounding box center [1191, 320] width 192 height 56
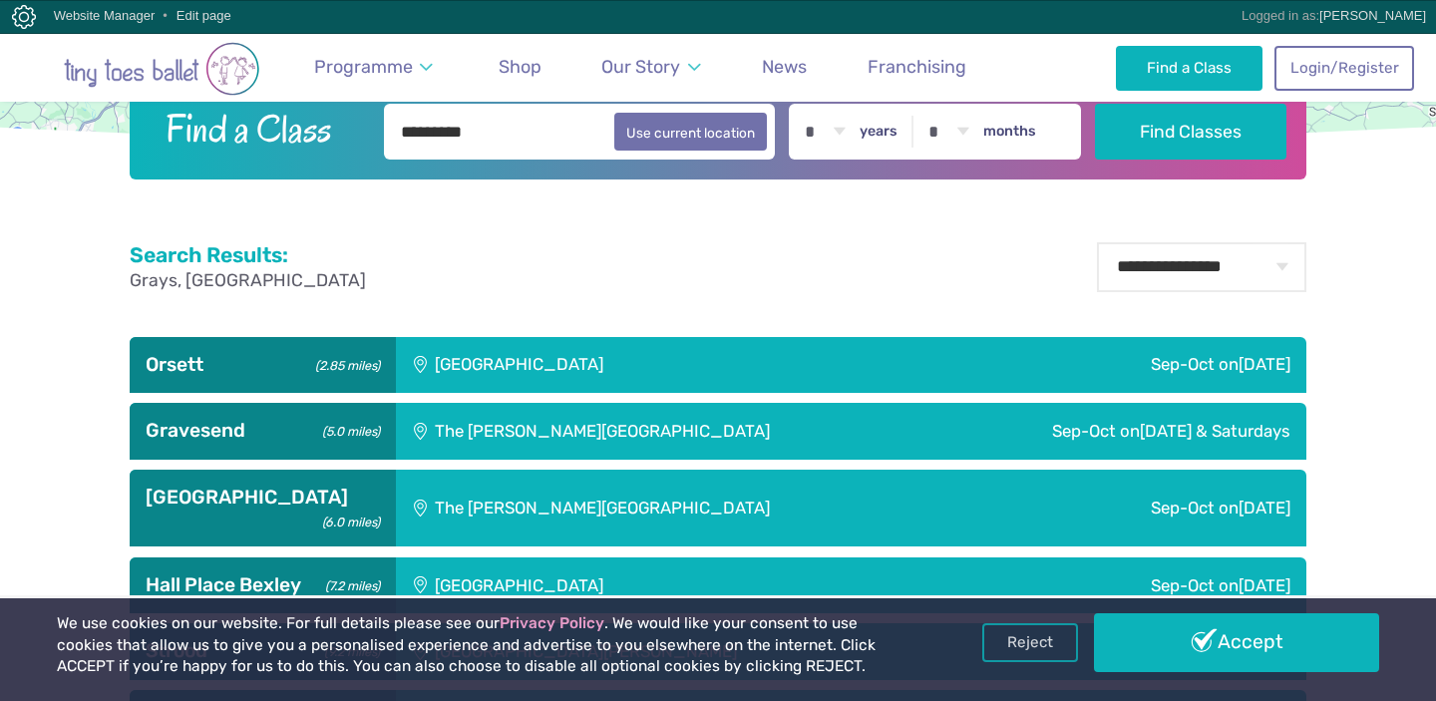
scroll to position [539, 0]
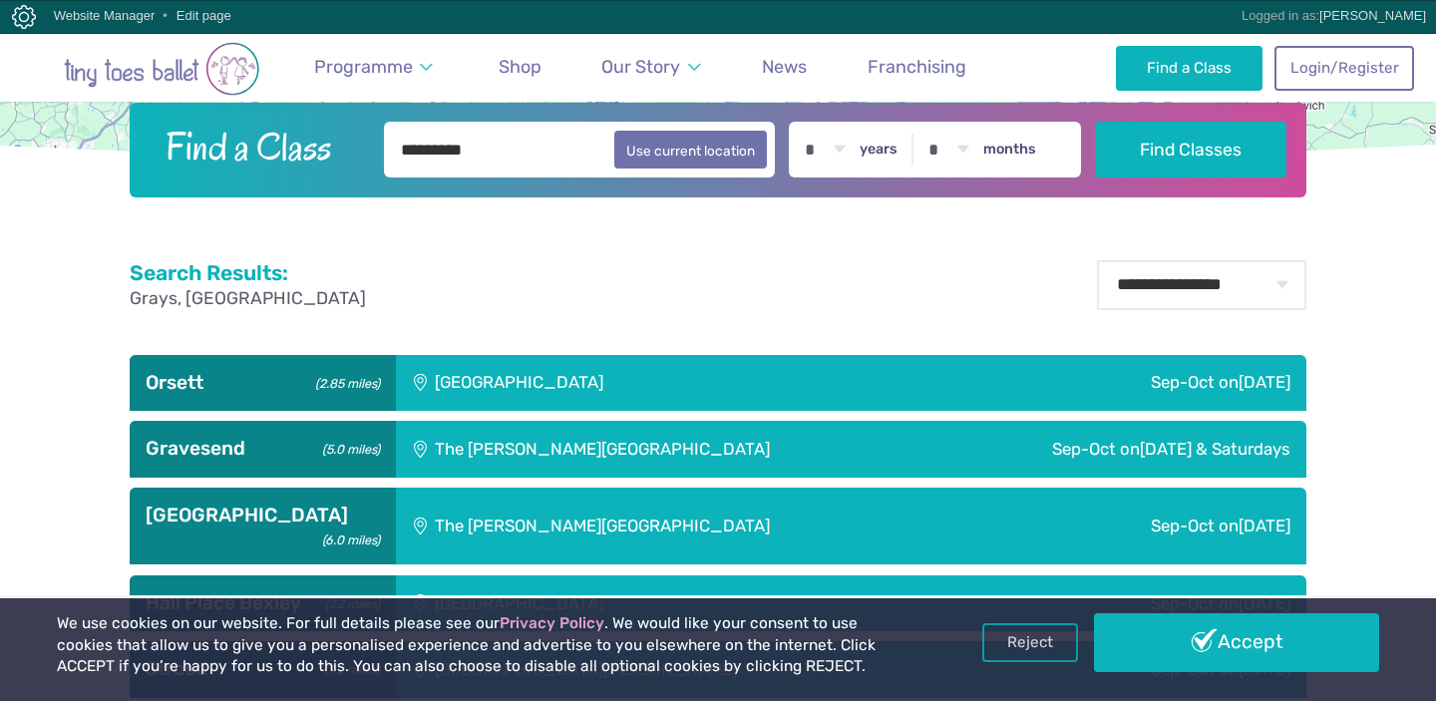
click at [803, 368] on div "[GEOGRAPHIC_DATA]" at bounding box center [653, 383] width 514 height 56
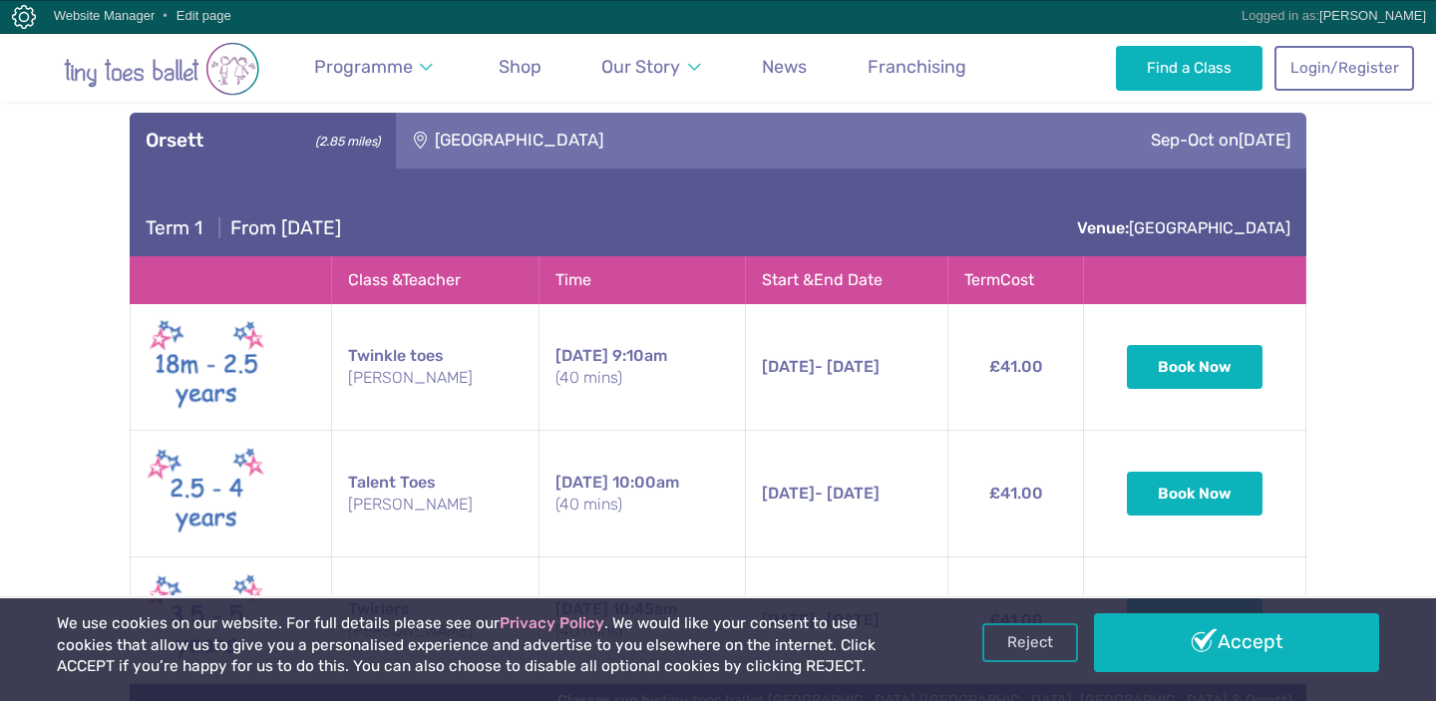
scroll to position [787, 0]
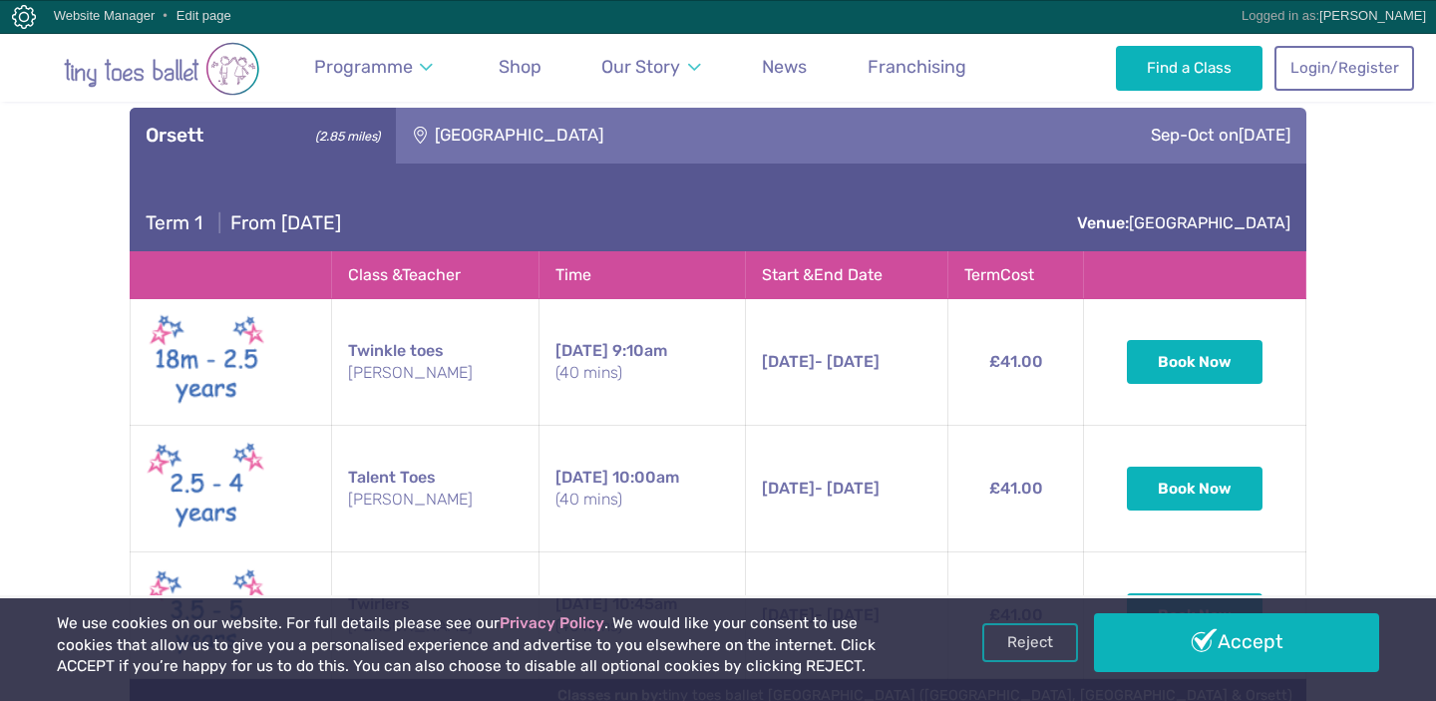
click at [403, 353] on td "Twinkle toes [PERSON_NAME]" at bounding box center [434, 362] width 207 height 127
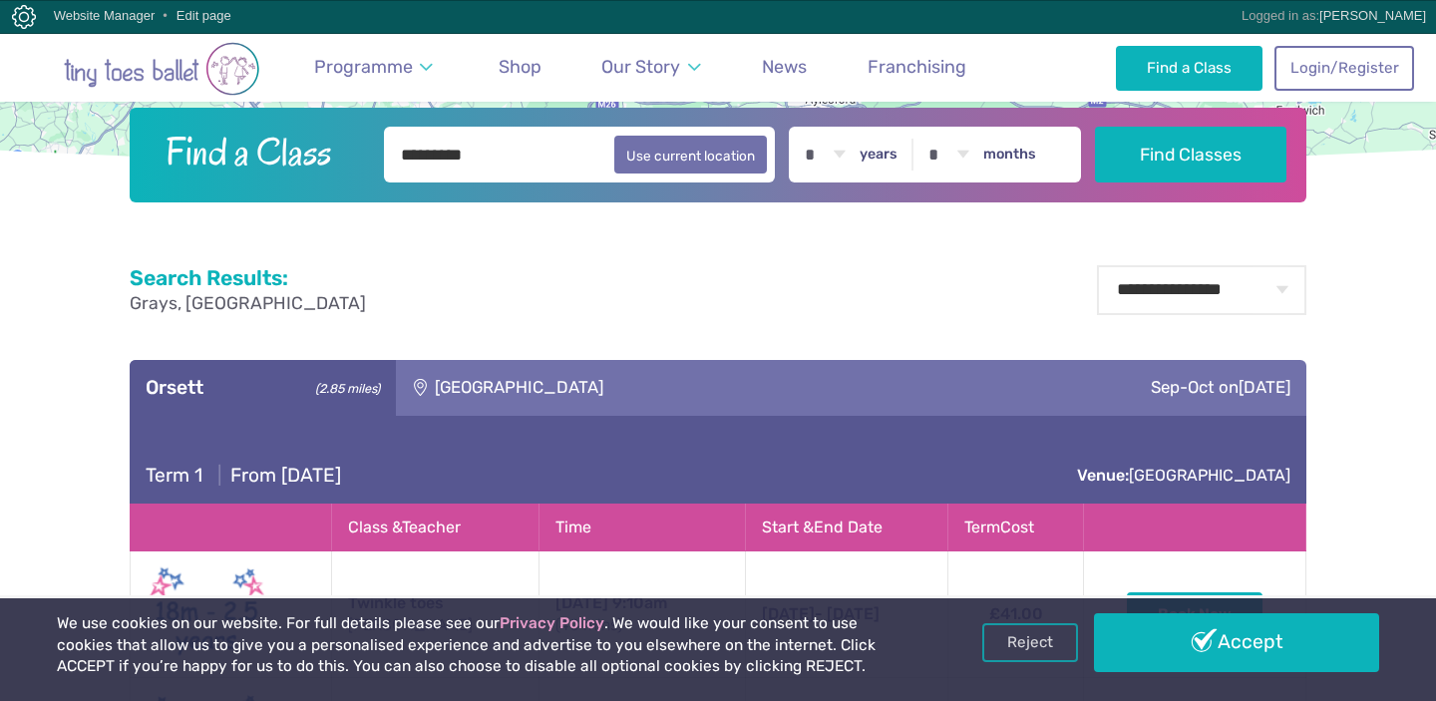
scroll to position [0, 0]
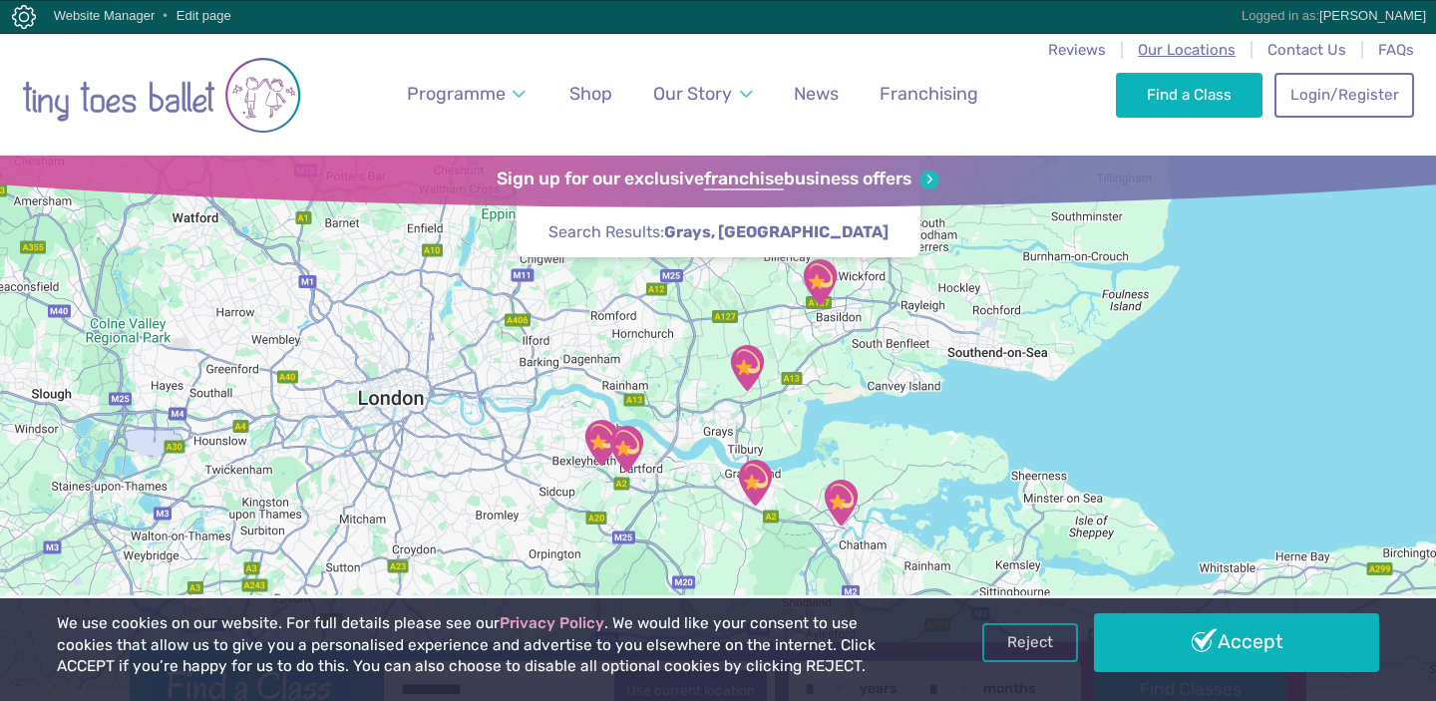
click at [1205, 52] on span "Our Locations" at bounding box center [1187, 50] width 98 height 18
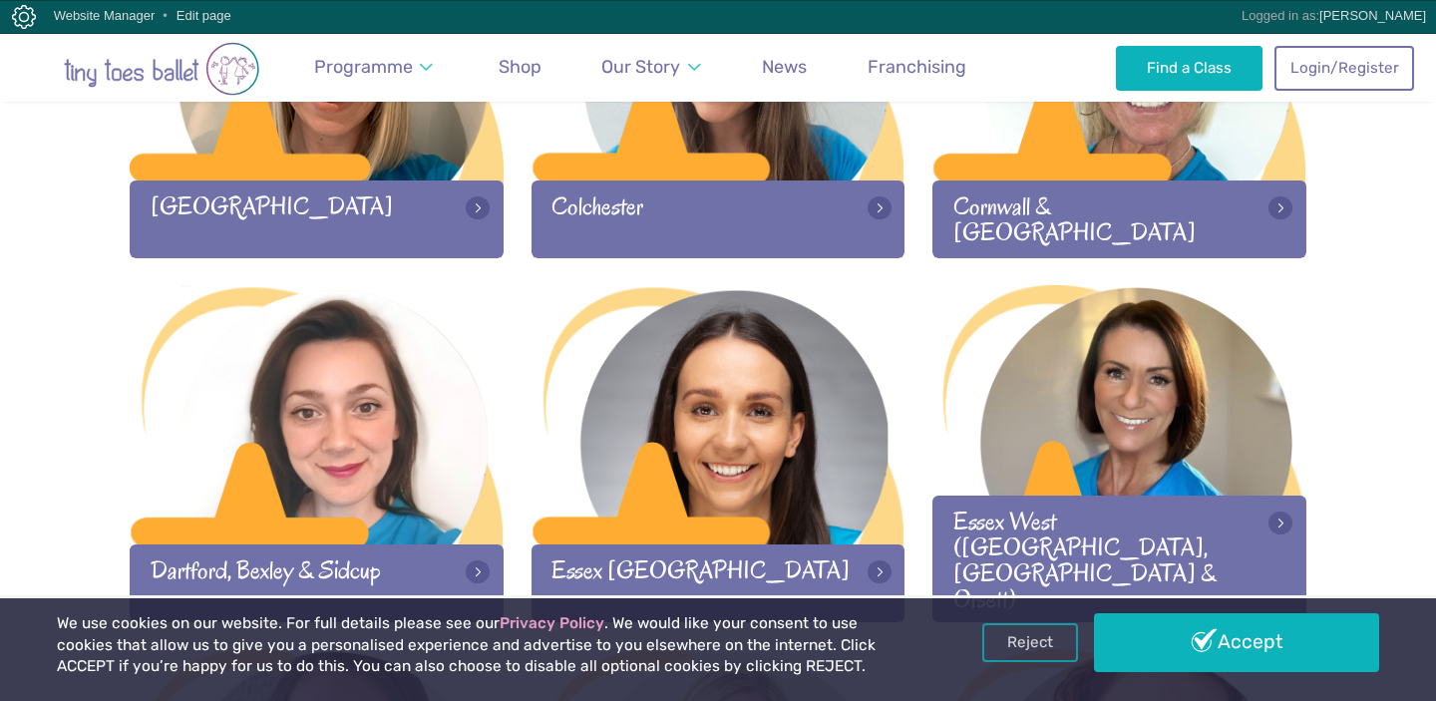
scroll to position [1211, 0]
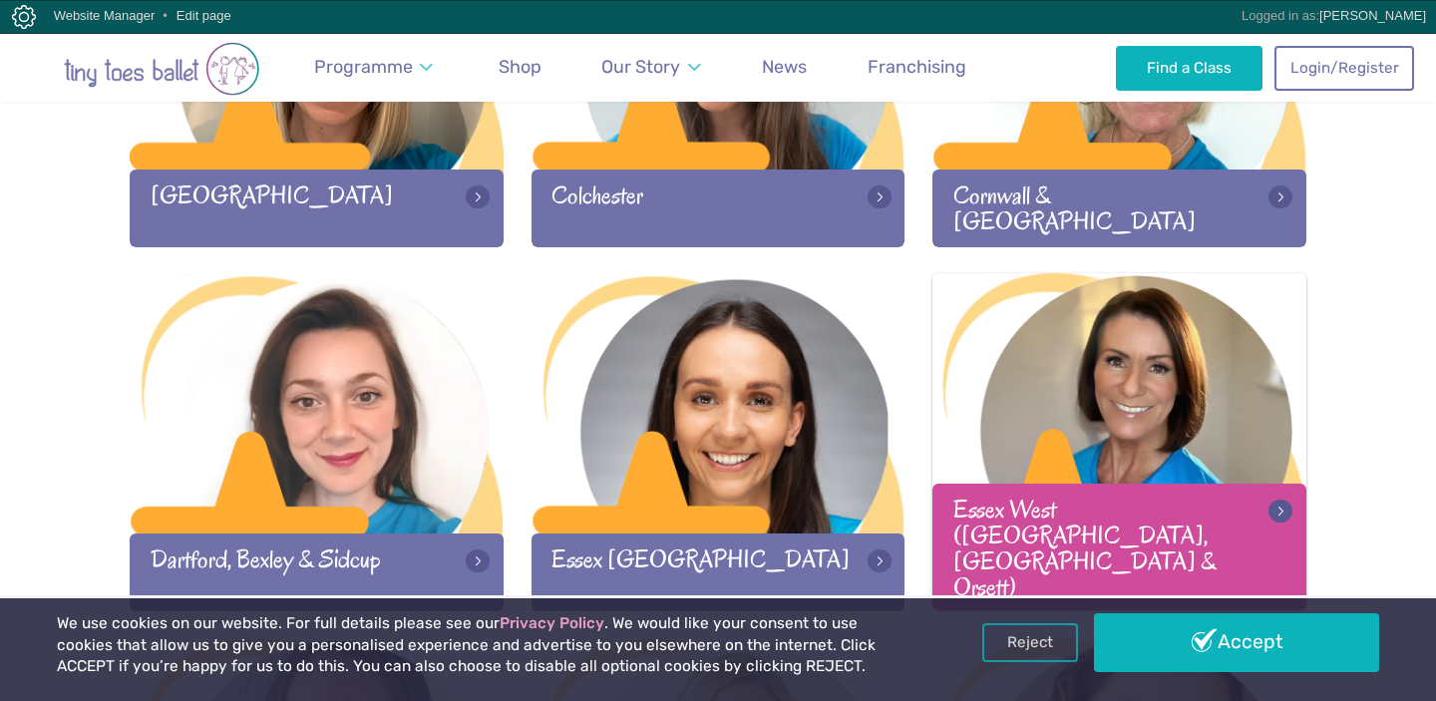
click at [1059, 434] on div at bounding box center [1119, 404] width 374 height 263
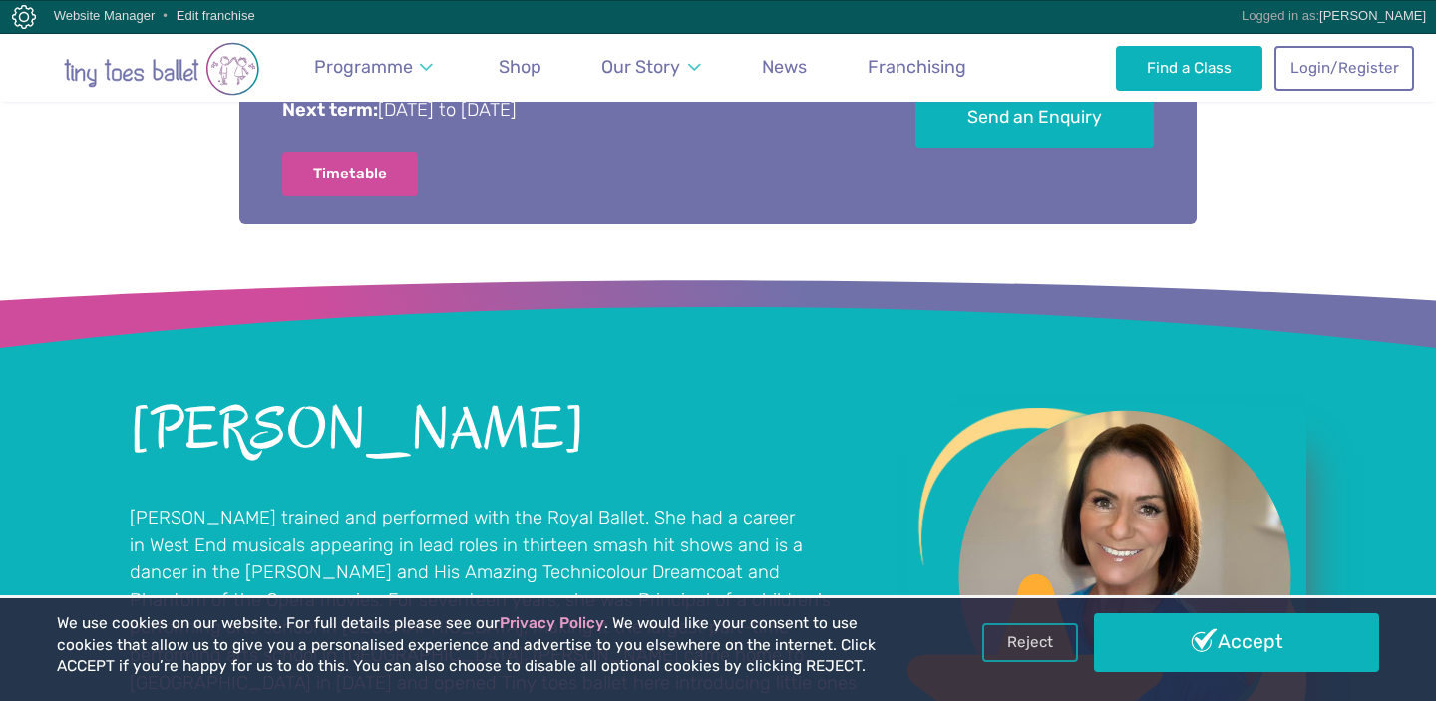
scroll to position [1364, 0]
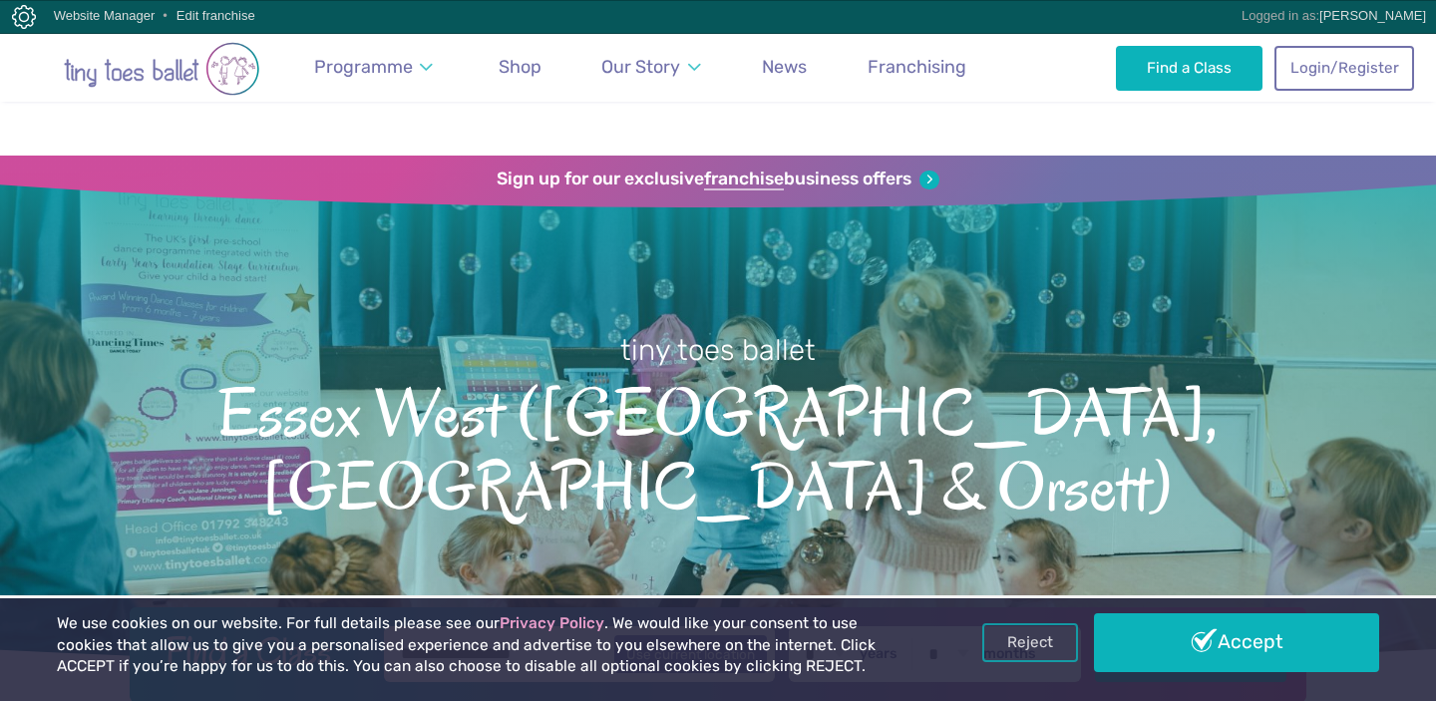
scroll to position [1364, 0]
